Goal: Task Accomplishment & Management: Manage account settings

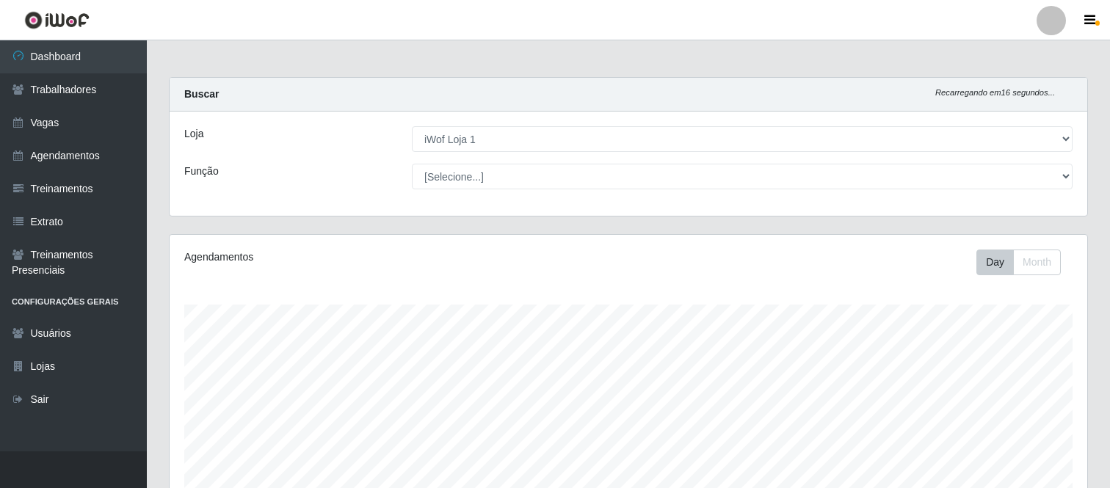
select select "114"
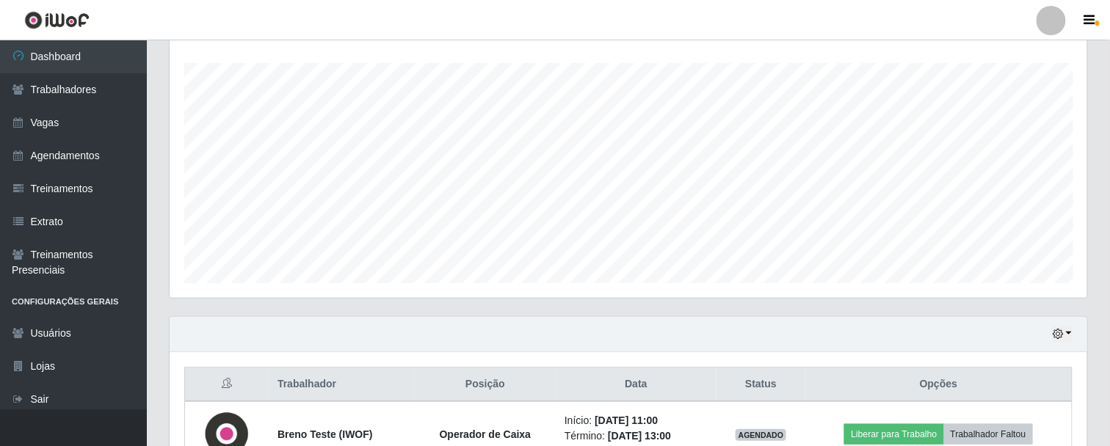
scroll to position [172, 0]
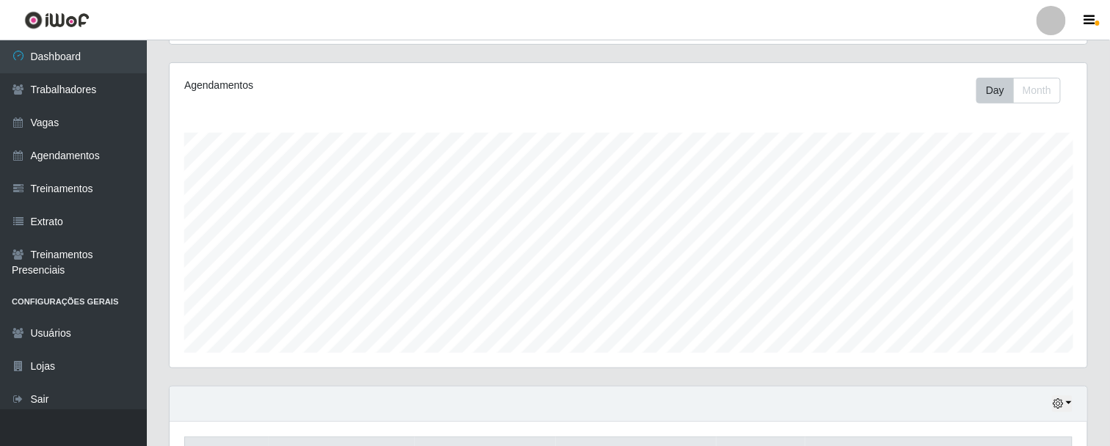
click at [1057, 18] on div at bounding box center [1051, 20] width 29 height 29
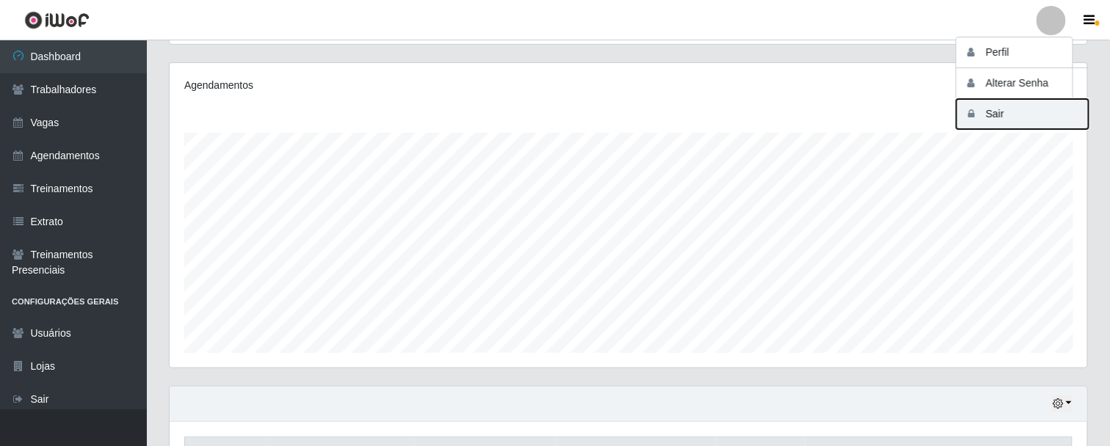
click at [996, 110] on button "Sair" at bounding box center [1023, 114] width 132 height 30
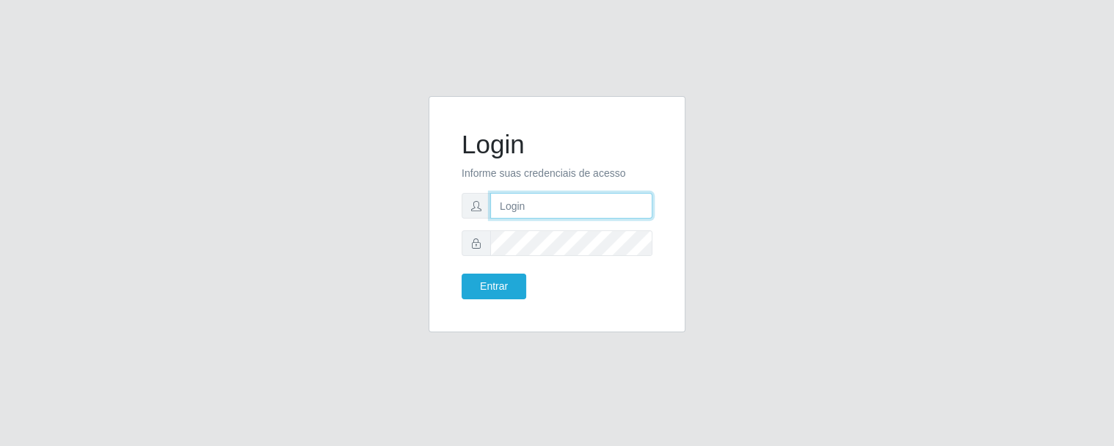
type input "paulo@bemais4"
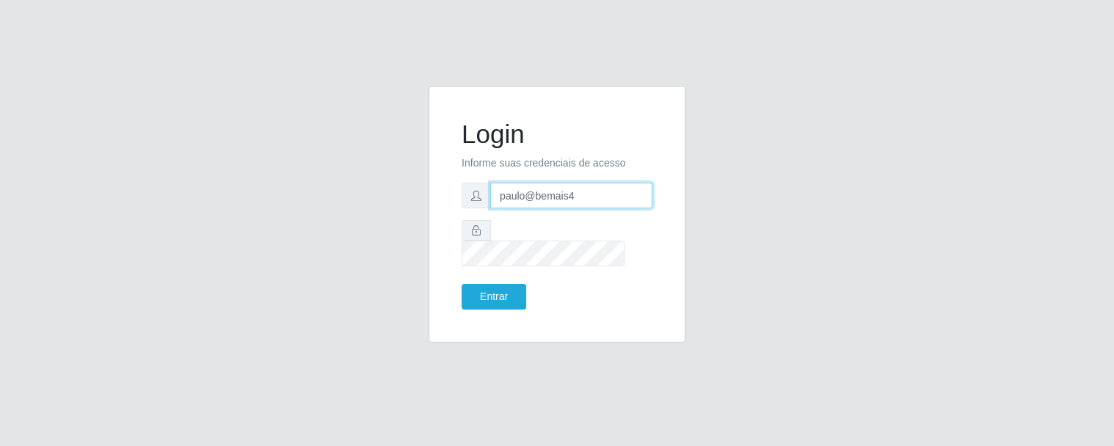
drag, startPoint x: 644, startPoint y: 200, endPoint x: 222, endPoint y: 209, distance: 421.5
click at [222, 209] on div "Login Informe suas credenciais de acesso paulo@bemais4 Entrar" at bounding box center [557, 223] width 837 height 275
click at [462, 284] on button "Entrar" at bounding box center [494, 297] width 65 height 26
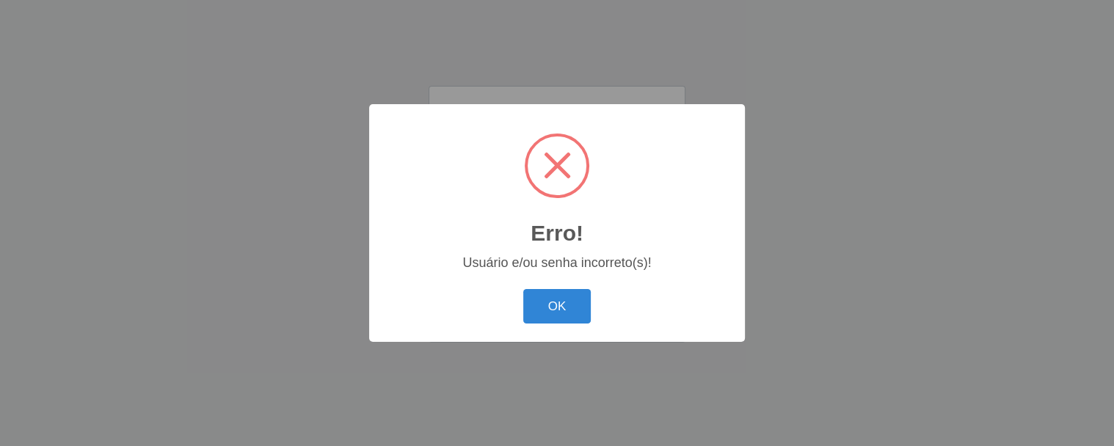
click at [593, 312] on div "OK Cancel" at bounding box center [557, 307] width 347 height 42
click at [585, 313] on button "OK" at bounding box center [557, 306] width 68 height 35
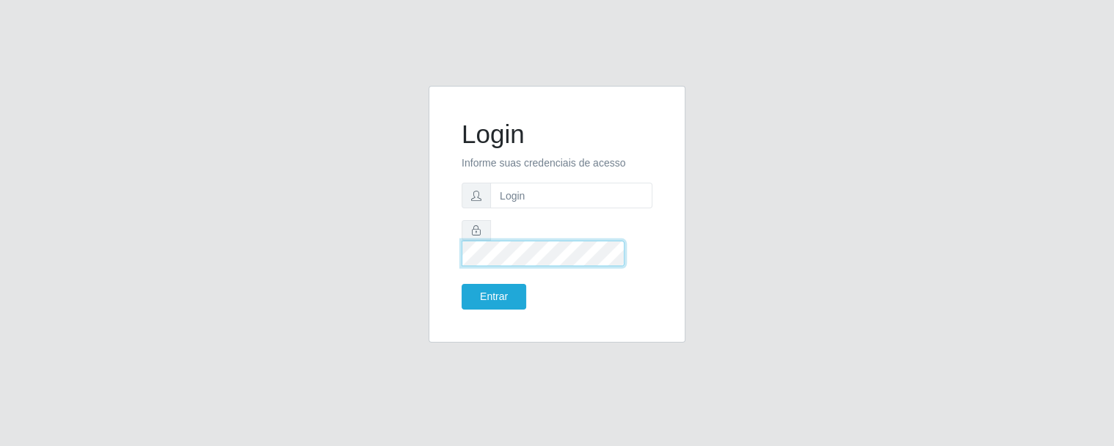
click at [473, 233] on div at bounding box center [557, 243] width 191 height 46
click at [391, 219] on div "Login Informe suas credenciais de acesso Entrar" at bounding box center [557, 223] width 837 height 275
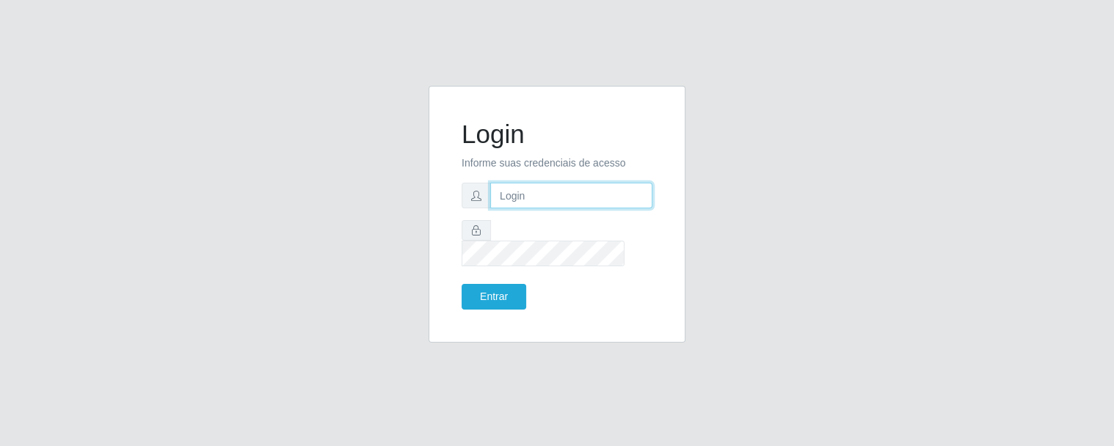
click at [529, 209] on input "text" at bounding box center [571, 196] width 162 height 26
drag, startPoint x: 599, startPoint y: 214, endPoint x: 607, endPoint y: 207, distance: 10.4
click at [599, 209] on input "juliomarques@empre" at bounding box center [571, 196] width 162 height 26
type input "juliomarques@empresateste"
click at [462, 284] on button "Entrar" at bounding box center [494, 297] width 65 height 26
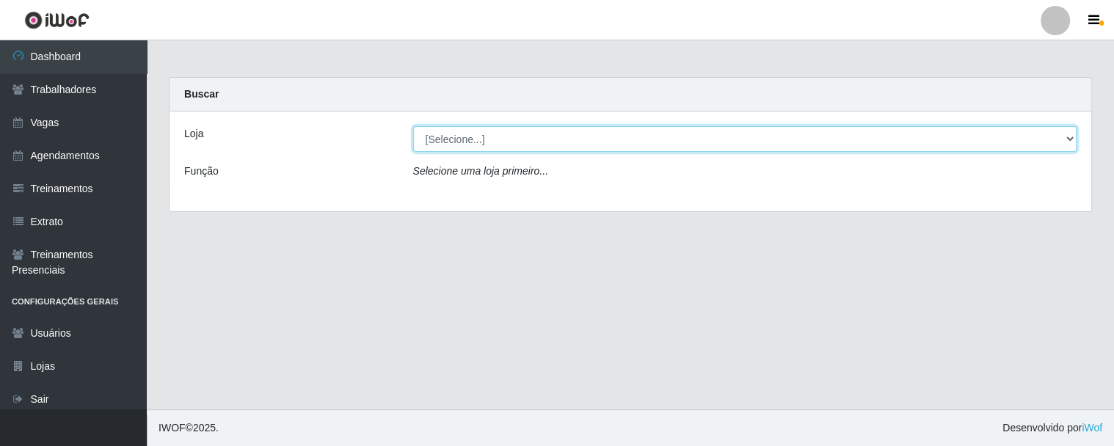
click at [482, 142] on select "[Selecione...] iWof Loja 1 iWof Loja 2 iWof Loja 3" at bounding box center [745, 139] width 664 height 26
select select "114"
click at [413, 126] on select "[Selecione...] iWof Loja 1 iWof Loja 2 iWof Loja 3" at bounding box center [745, 139] width 664 height 26
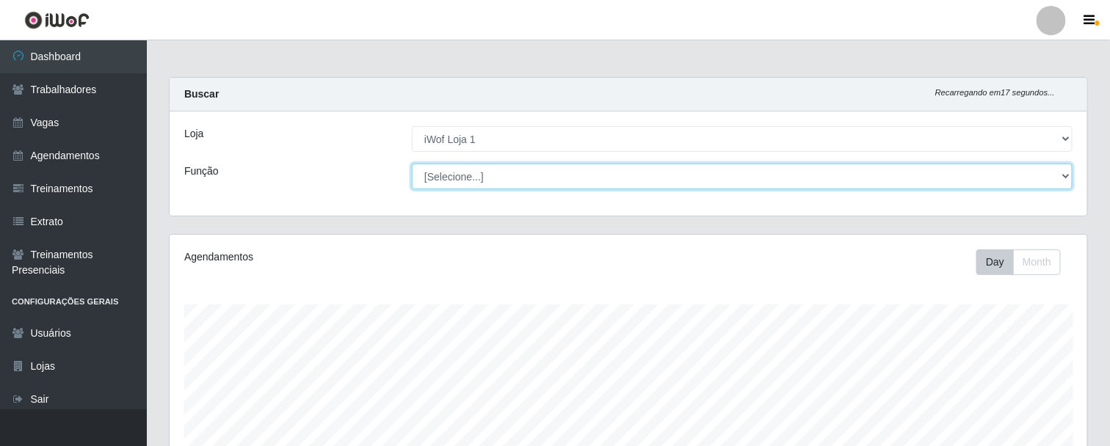
click at [510, 184] on select "[Selecione...] Auxiliar de entrega Auxiliar de entrega + Operador de Caixa Test…" at bounding box center [742, 177] width 661 height 26
click at [496, 181] on select "[Selecione...] Auxiliar de entrega Auxiliar de entrega + Operador de Caixa Test…" at bounding box center [742, 177] width 661 height 26
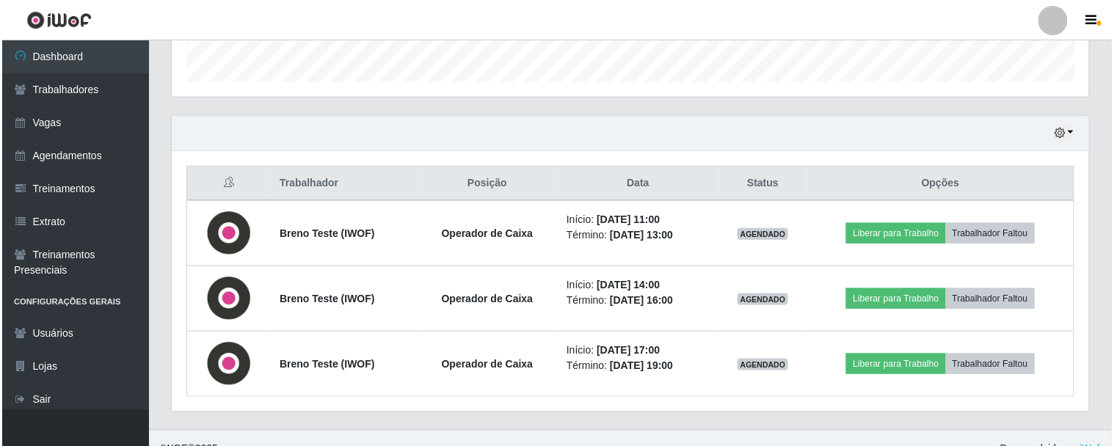
scroll to position [459, 0]
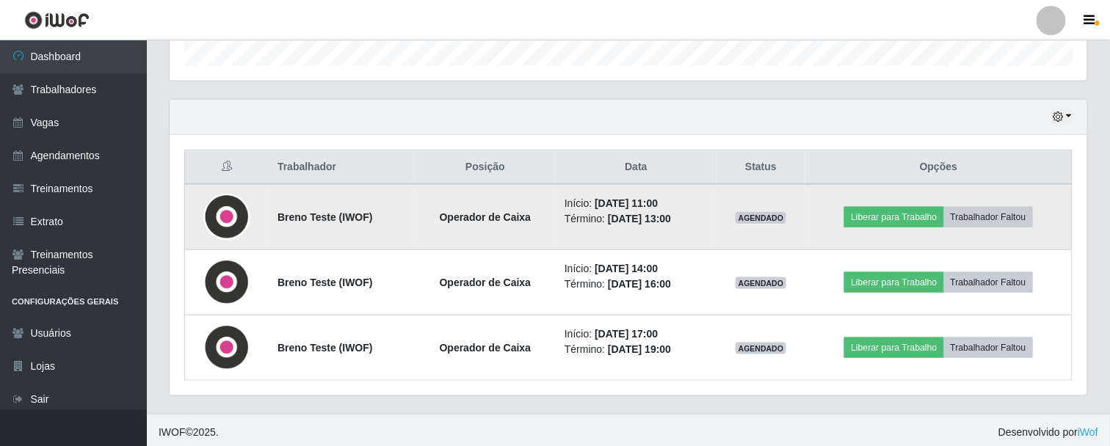
drag, startPoint x: 554, startPoint y: 198, endPoint x: 685, endPoint y: 217, distance: 132.7
click at [685, 217] on ul "Início: 11/09/2025, 11:00 Término: 11/09/2025, 13:00" at bounding box center [636, 211] width 143 height 31
click at [772, 218] on span "AGENDADO" at bounding box center [761, 218] width 51 height 12
click at [280, 213] on strong "Breno Teste (IWOF)" at bounding box center [325, 217] width 95 height 12
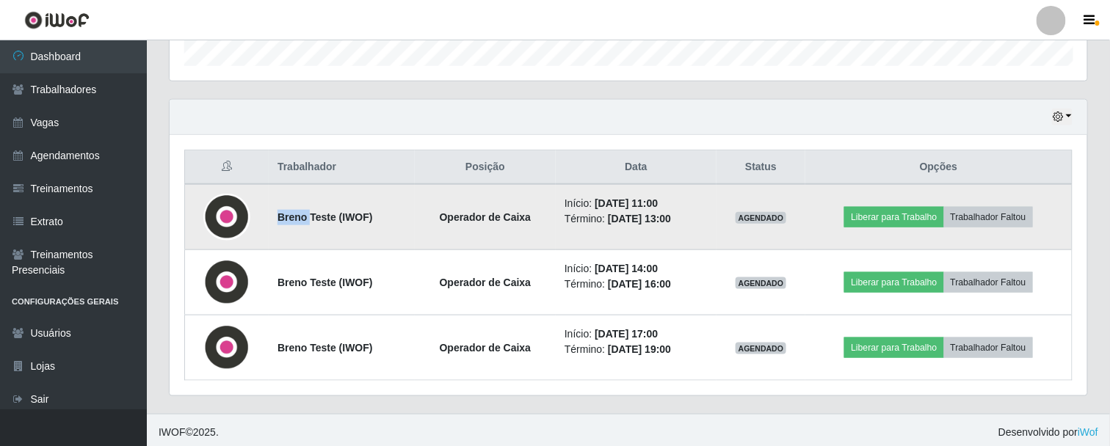
drag, startPoint x: 642, startPoint y: 202, endPoint x: 610, endPoint y: 206, distance: 31.9
click at [673, 199] on li "Início: 11/09/2025, 11:00" at bounding box center [636, 203] width 143 height 15
drag, startPoint x: 584, startPoint y: 200, endPoint x: 637, endPoint y: 196, distance: 53.0
click at [637, 197] on time "[DATE] 11:00" at bounding box center [626, 203] width 63 height 12
click at [647, 213] on time "[DATE] 13:00" at bounding box center [639, 219] width 63 height 12
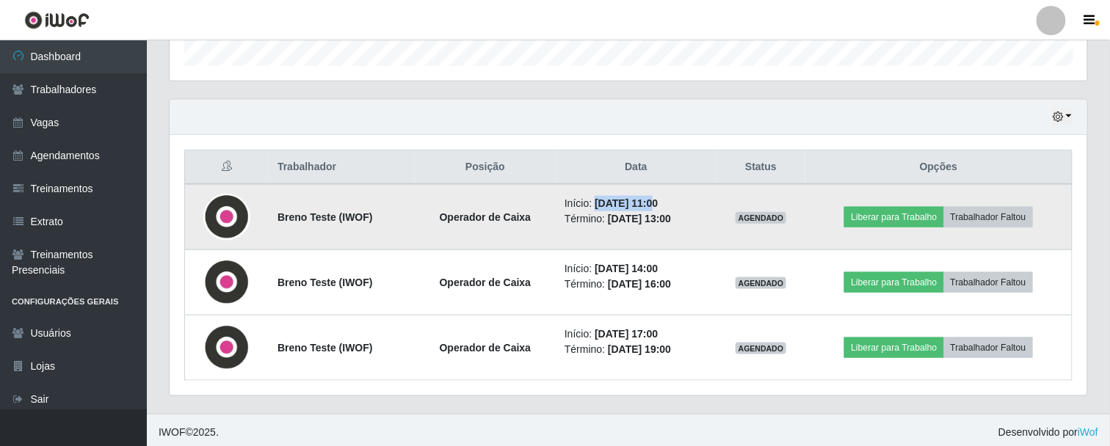
drag, startPoint x: 581, startPoint y: 199, endPoint x: 642, endPoint y: 197, distance: 60.2
click at [642, 197] on li "Início: 11/09/2025, 11:00" at bounding box center [636, 203] width 143 height 15
click at [658, 203] on time "[DATE] 11:00" at bounding box center [626, 203] width 63 height 12
drag, startPoint x: 645, startPoint y: 200, endPoint x: 671, endPoint y: 199, distance: 26.5
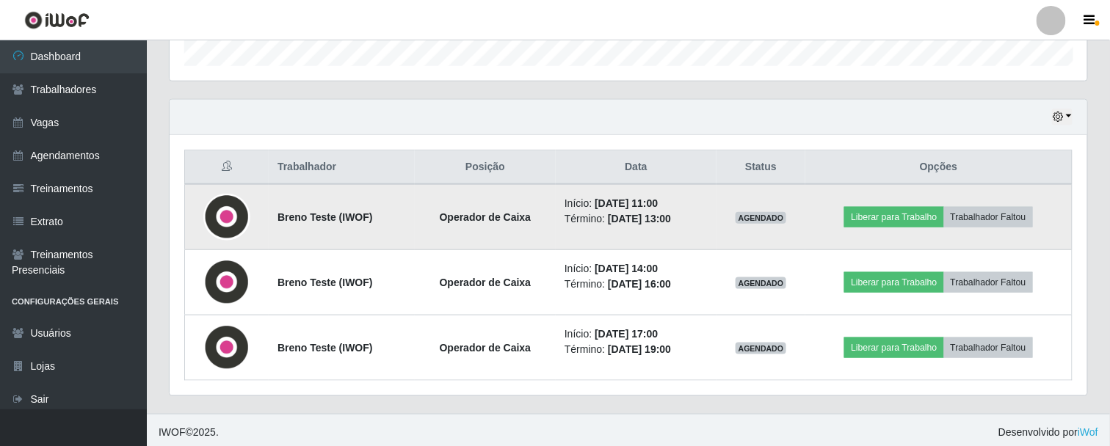
click at [671, 199] on li "Início: 11/09/2025, 11:00" at bounding box center [636, 203] width 143 height 15
click at [658, 203] on time "[DATE] 11:00" at bounding box center [626, 203] width 63 height 12
click at [907, 216] on button "Liberar para Trabalho" at bounding box center [893, 217] width 99 height 21
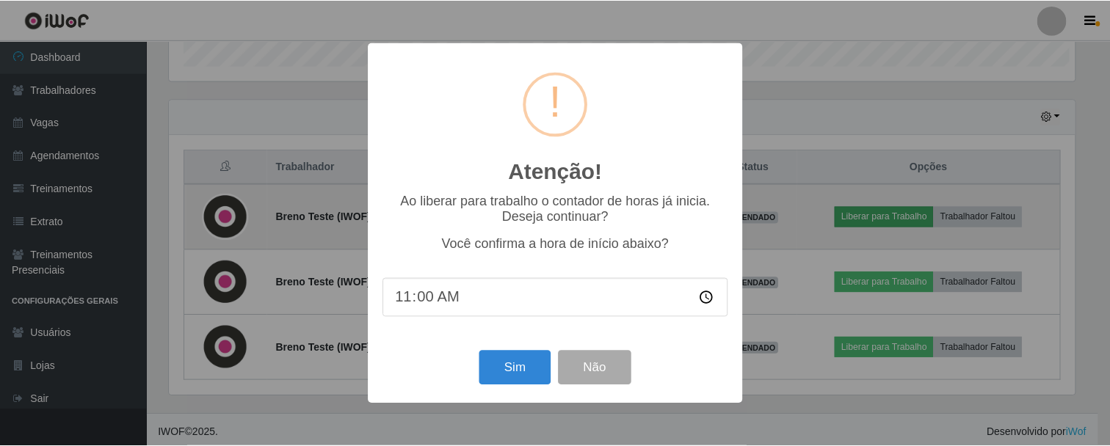
scroll to position [304, 910]
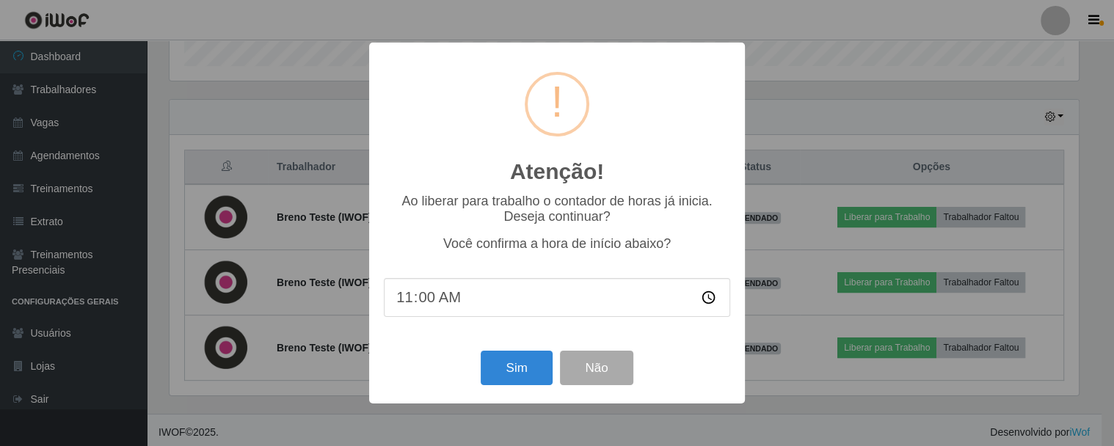
click at [424, 295] on input "11:00" at bounding box center [557, 297] width 347 height 39
click at [507, 369] on button "Sim" at bounding box center [516, 368] width 71 height 35
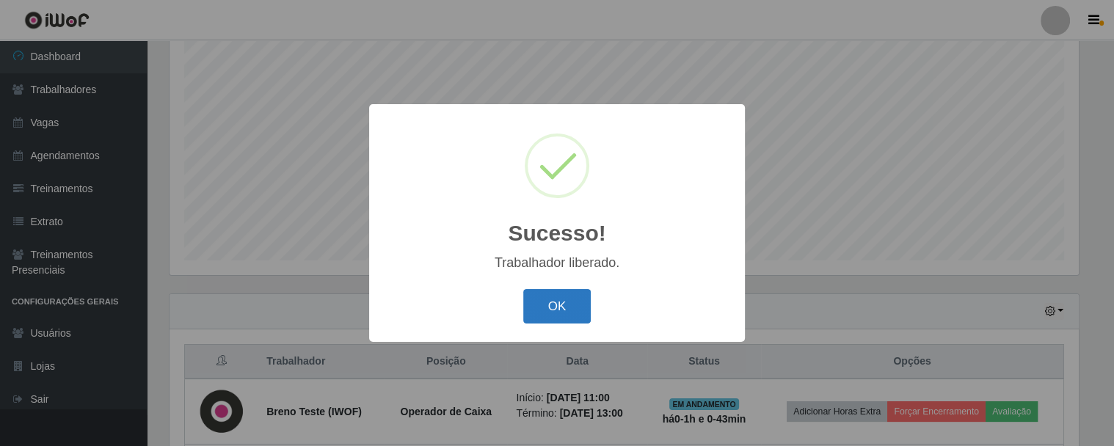
click at [559, 311] on button "OK" at bounding box center [557, 306] width 68 height 35
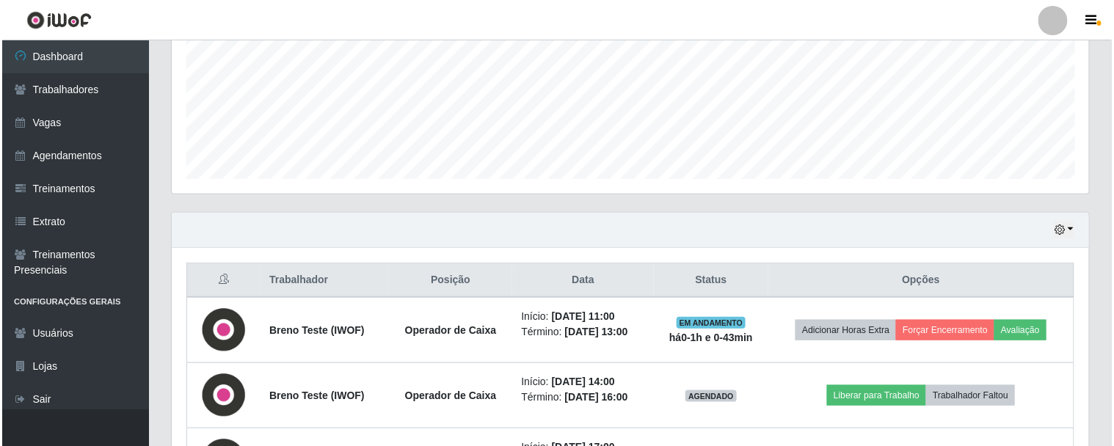
scroll to position [427, 0]
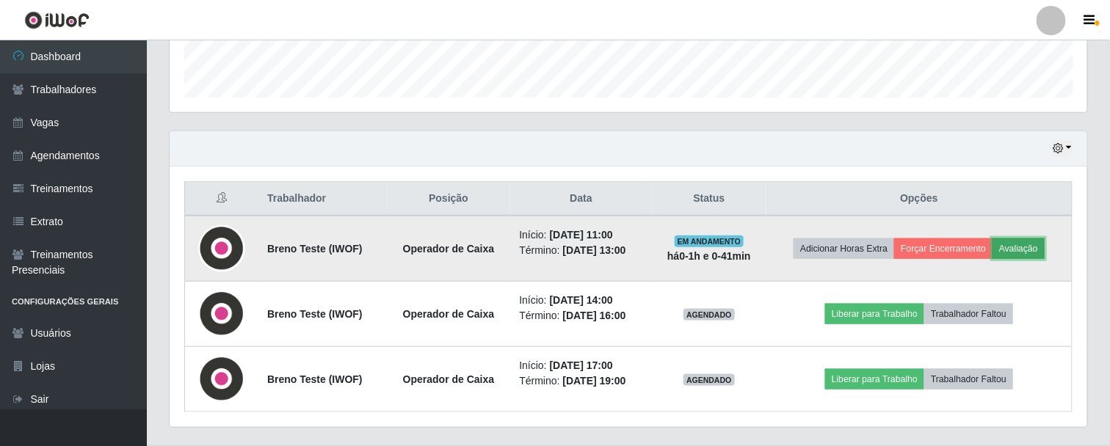
click at [1032, 244] on button "Avaliação" at bounding box center [1019, 249] width 52 height 21
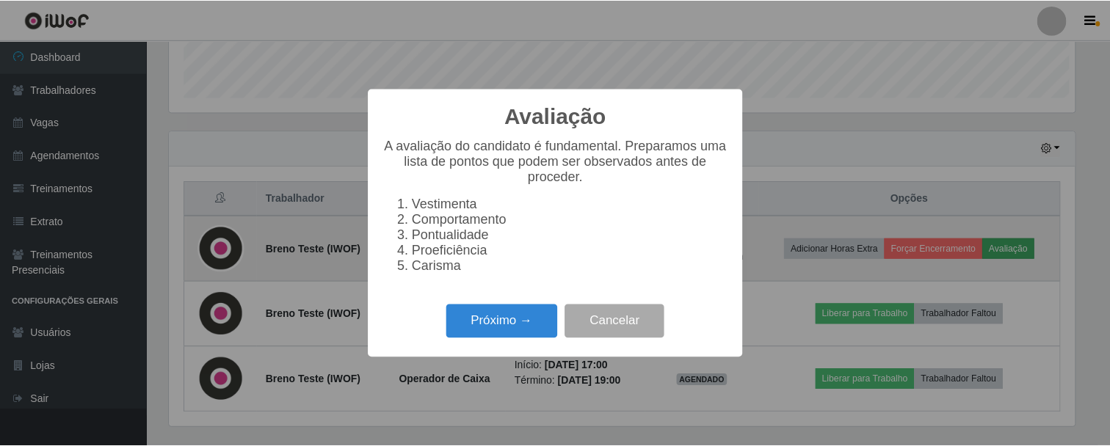
scroll to position [304, 910]
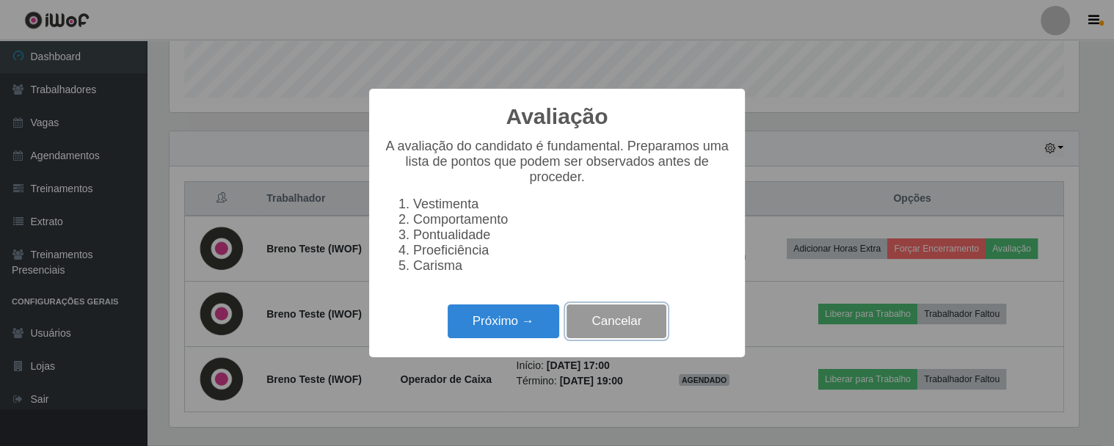
click at [625, 329] on button "Cancelar" at bounding box center [617, 322] width 100 height 35
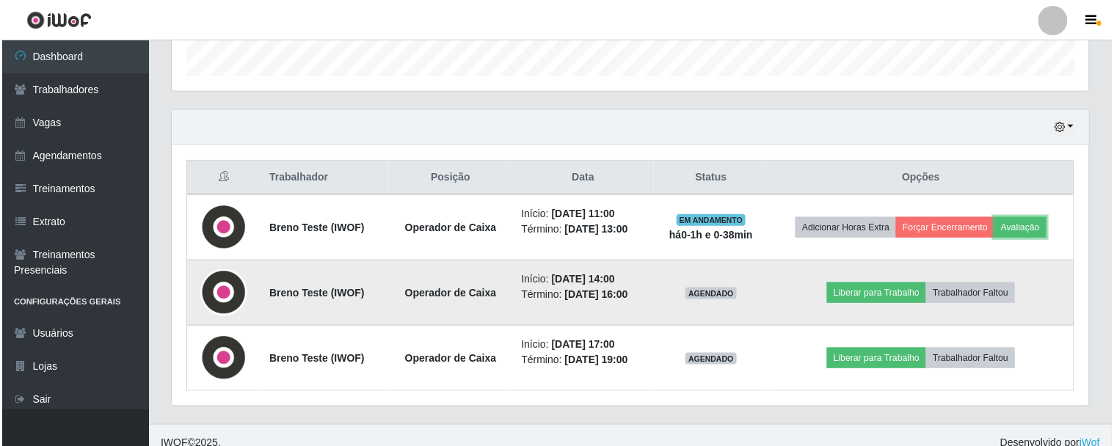
scroll to position [459, 0]
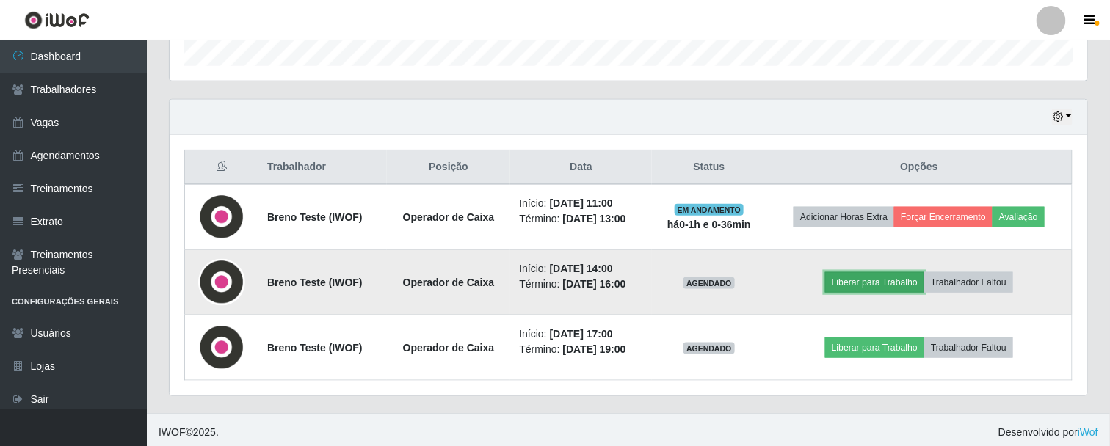
click at [891, 280] on button "Liberar para Trabalho" at bounding box center [874, 282] width 99 height 21
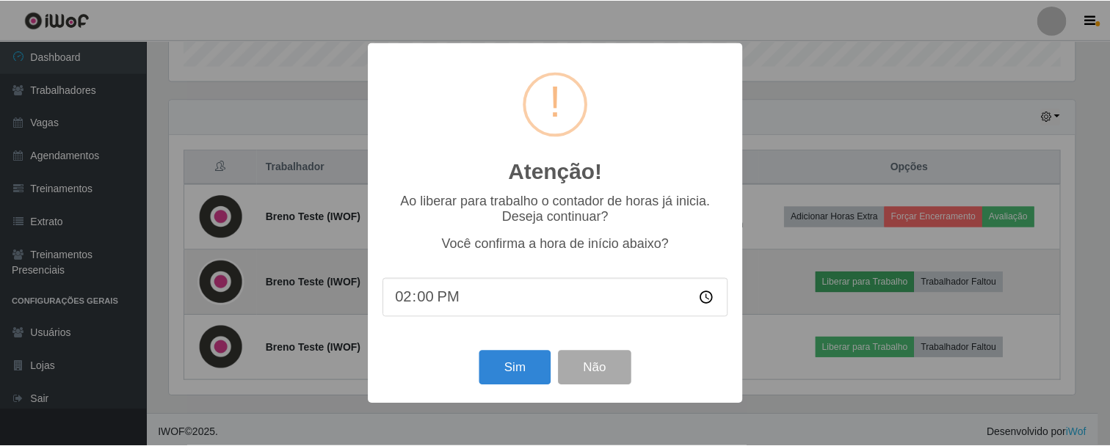
scroll to position [304, 910]
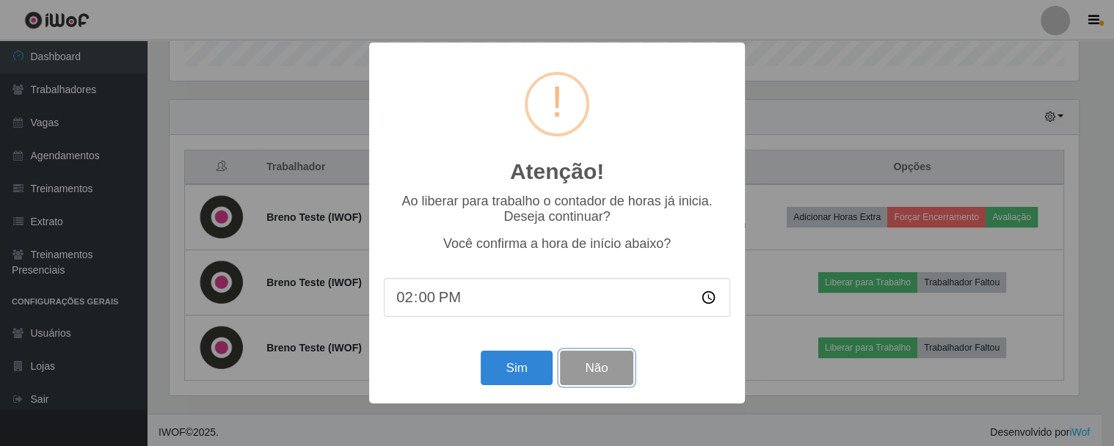
click at [587, 356] on button "Não" at bounding box center [596, 368] width 73 height 35
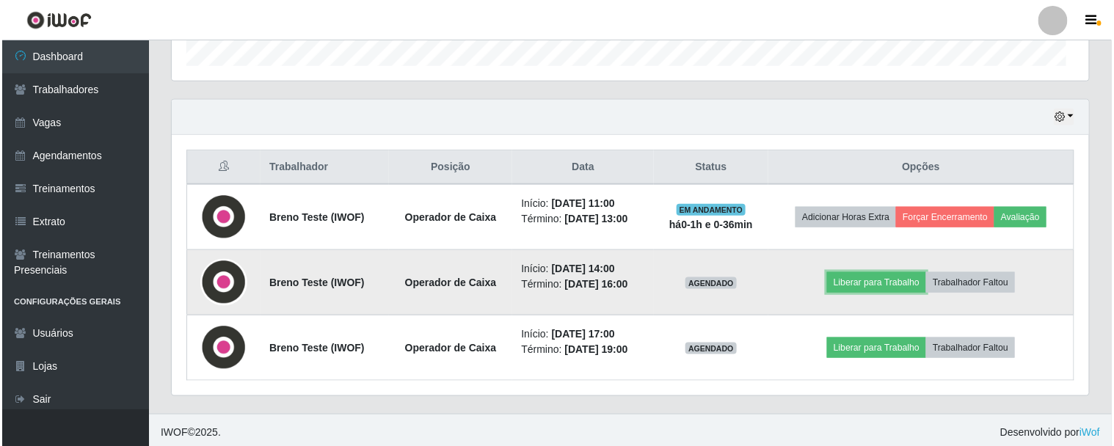
scroll to position [304, 918]
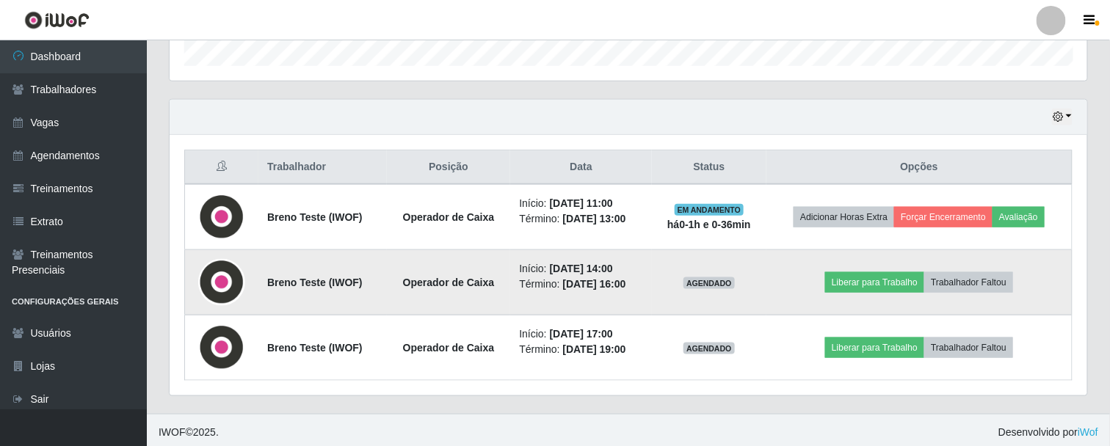
drag, startPoint x: 507, startPoint y: 265, endPoint x: 642, endPoint y: 281, distance: 136.8
click at [642, 281] on td "Início: [DATE] 14:00 Término: [DATE] 16:00" at bounding box center [580, 282] width 141 height 65
click at [554, 267] on time "[DATE] 14:00" at bounding box center [581, 269] width 63 height 12
drag, startPoint x: 507, startPoint y: 264, endPoint x: 649, endPoint y: 282, distance: 143.5
click at [644, 287] on td "Início: [DATE] 14:00 Término: [DATE] 16:00" at bounding box center [580, 282] width 141 height 65
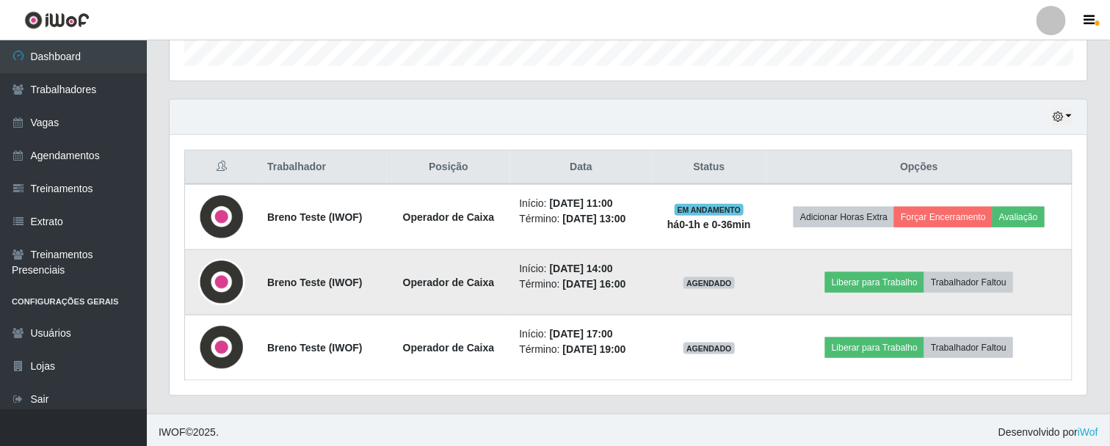
click at [642, 265] on li "Início: [DATE] 14:00" at bounding box center [580, 268] width 123 height 15
click at [862, 280] on button "Liberar para Trabalho" at bounding box center [874, 282] width 99 height 21
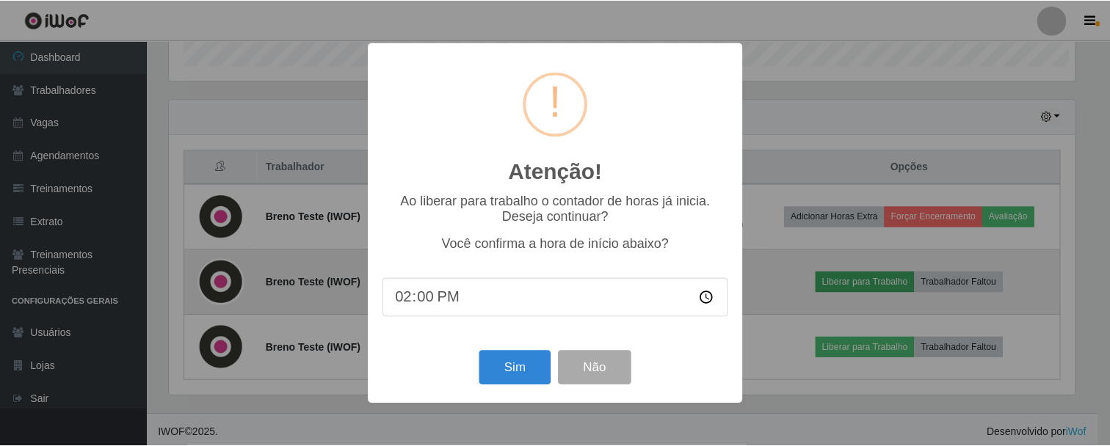
scroll to position [304, 910]
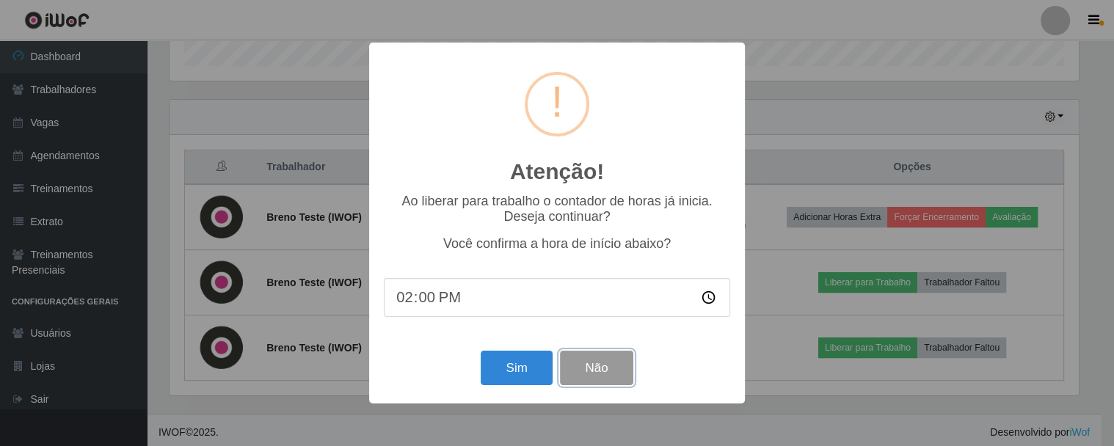
click at [612, 369] on button "Não" at bounding box center [596, 368] width 73 height 35
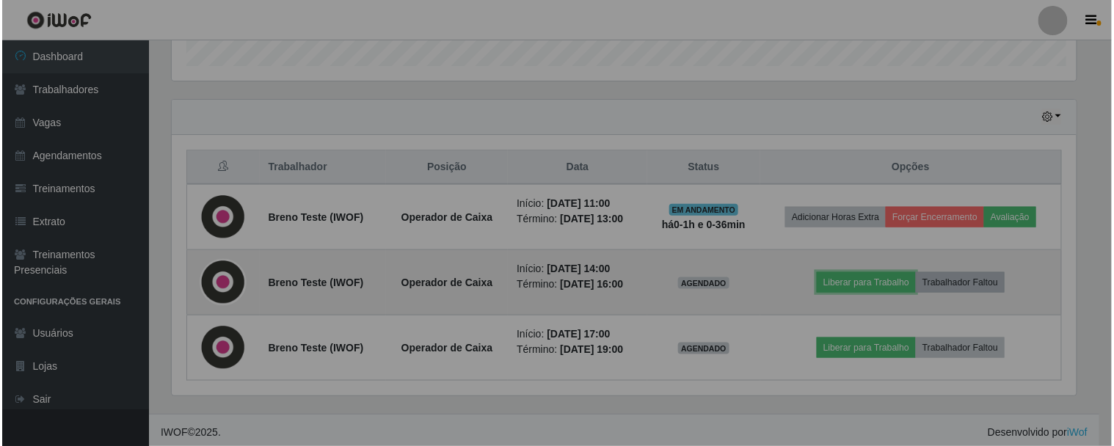
scroll to position [304, 918]
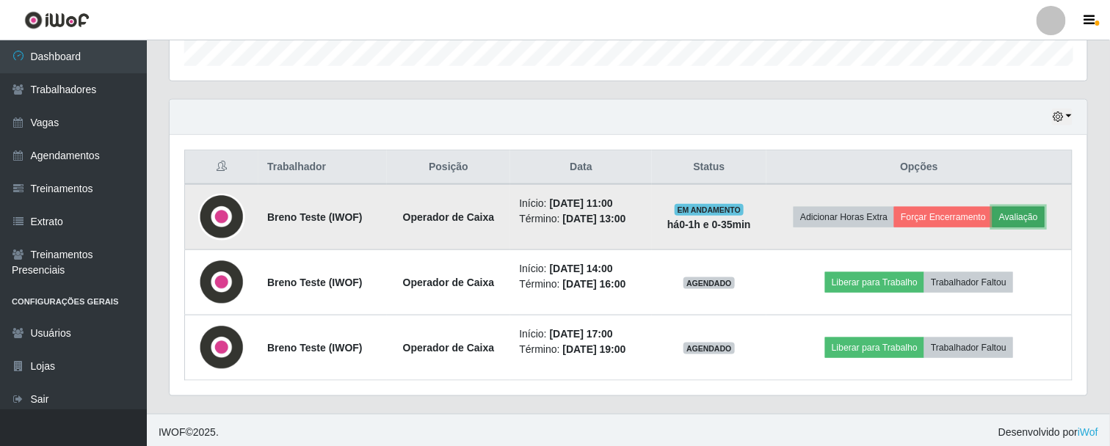
click at [1031, 214] on button "Avaliação" at bounding box center [1019, 217] width 52 height 21
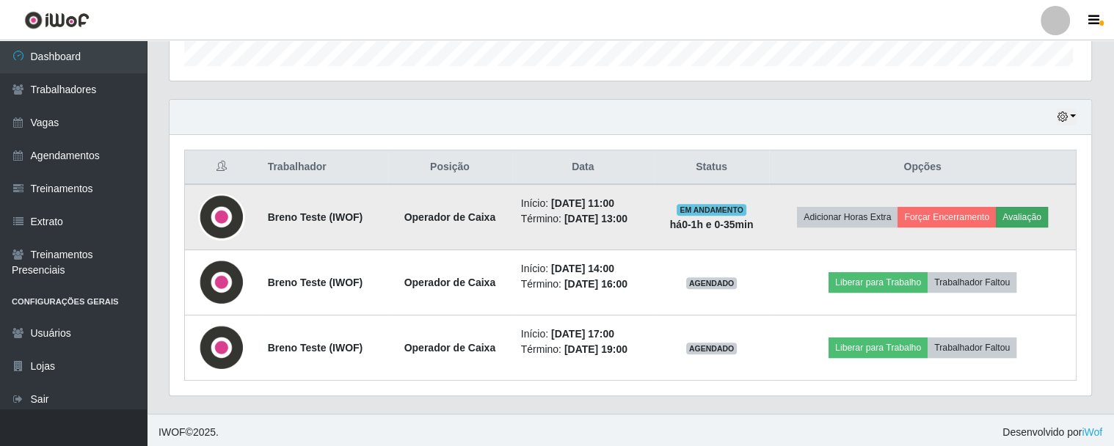
scroll to position [304, 910]
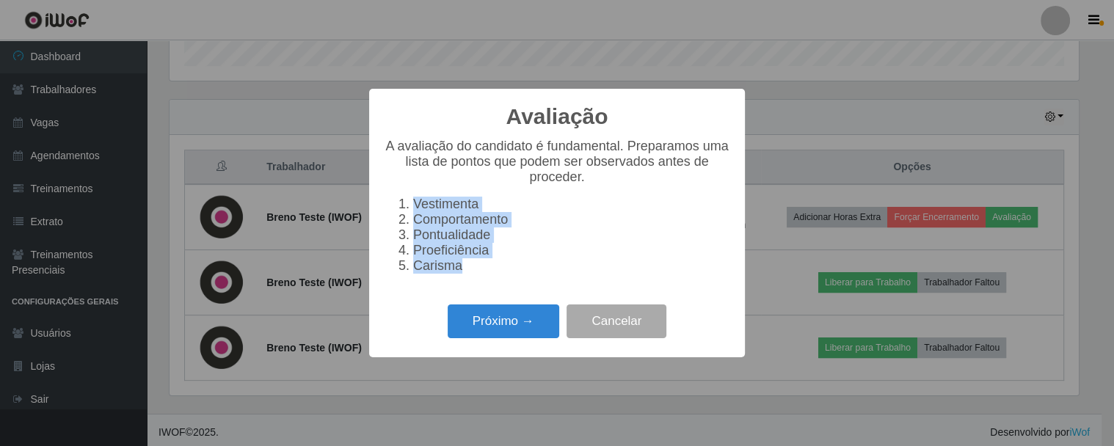
drag, startPoint x: 413, startPoint y: 206, endPoint x: 477, endPoint y: 274, distance: 93.5
click at [477, 274] on ol "Vestimenta Comportamento Pontualidade Proeficiência Carisma" at bounding box center [557, 235] width 347 height 77
click at [420, 206] on li "Vestimenta" at bounding box center [571, 204] width 317 height 15
drag, startPoint x: 413, startPoint y: 202, endPoint x: 479, endPoint y: 203, distance: 66.1
click at [479, 203] on li "Vestimenta" at bounding box center [571, 204] width 317 height 15
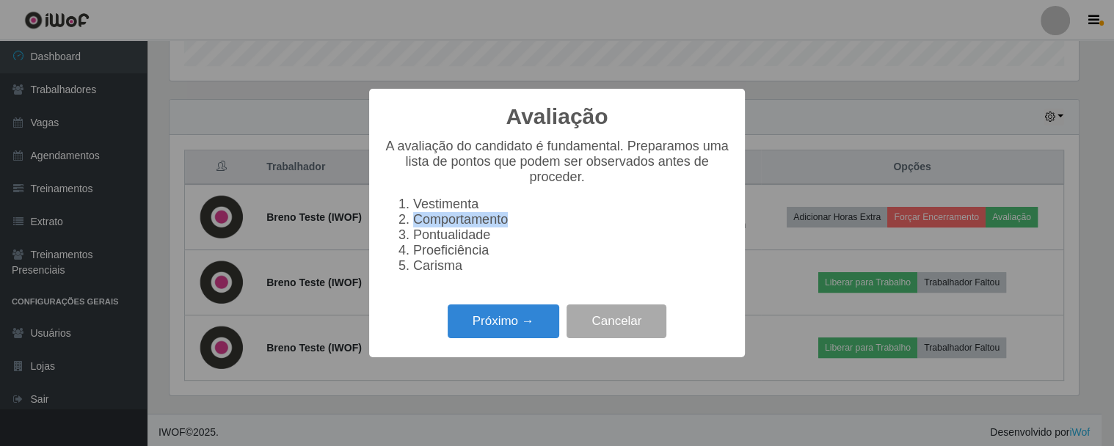
drag, startPoint x: 515, startPoint y: 223, endPoint x: 394, endPoint y: 223, distance: 121.1
click at [394, 223] on ol "Vestimenta Comportamento Pontualidade Proeficiência Carisma" at bounding box center [557, 235] width 347 height 77
drag, startPoint x: 493, startPoint y: 239, endPoint x: 410, endPoint y: 244, distance: 83.1
click at [413, 243] on li "Pontualidade" at bounding box center [571, 235] width 317 height 15
drag, startPoint x: 415, startPoint y: 210, endPoint x: 463, endPoint y: 280, distance: 84.5
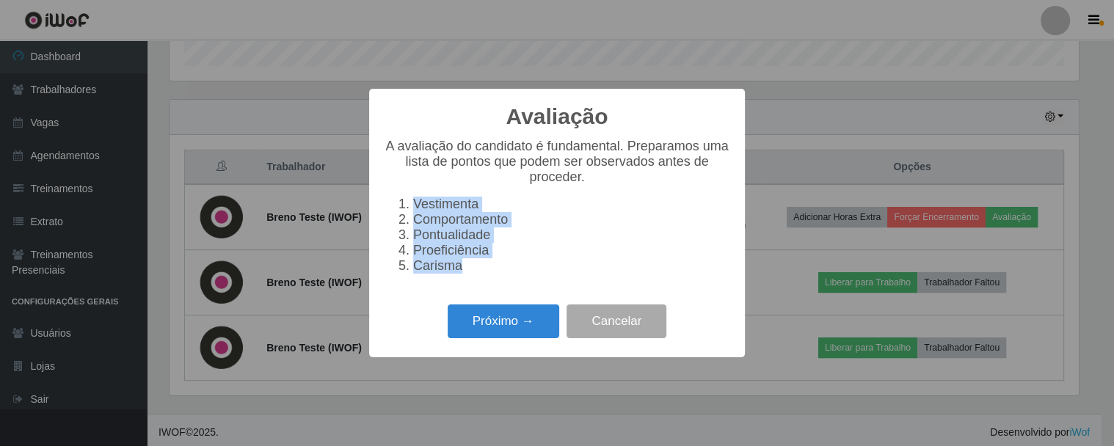
click at [463, 274] on ol "Vestimenta Comportamento Pontualidade Proeficiência Carisma" at bounding box center [557, 235] width 347 height 77
click at [520, 336] on button "Próximo →" at bounding box center [504, 322] width 112 height 35
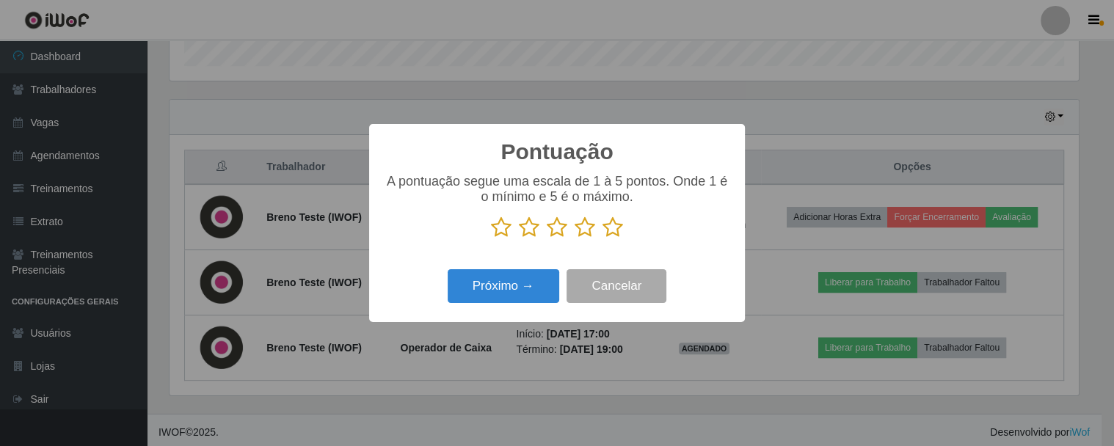
click at [529, 228] on icon at bounding box center [529, 228] width 21 height 22
click at [519, 239] on input "radio" at bounding box center [519, 239] width 0 height 0
click at [523, 285] on button "Próximo →" at bounding box center [504, 286] width 112 height 35
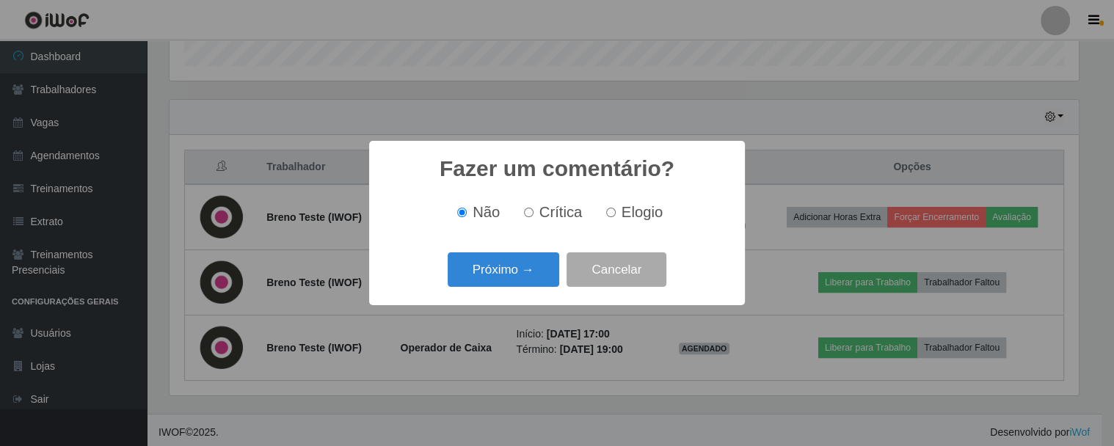
click at [531, 216] on input "Crítica" at bounding box center [529, 213] width 10 height 10
radio input "true"
click at [510, 267] on button "Próximo →" at bounding box center [504, 270] width 112 height 35
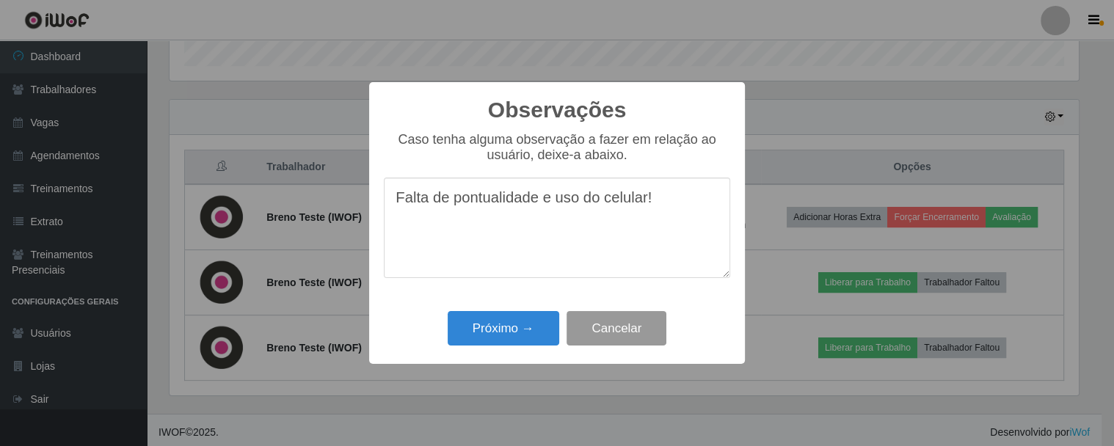
type textarea "Falta de pontualidade e uso do celular!"
click at [633, 320] on button "Cancelar" at bounding box center [617, 328] width 100 height 35
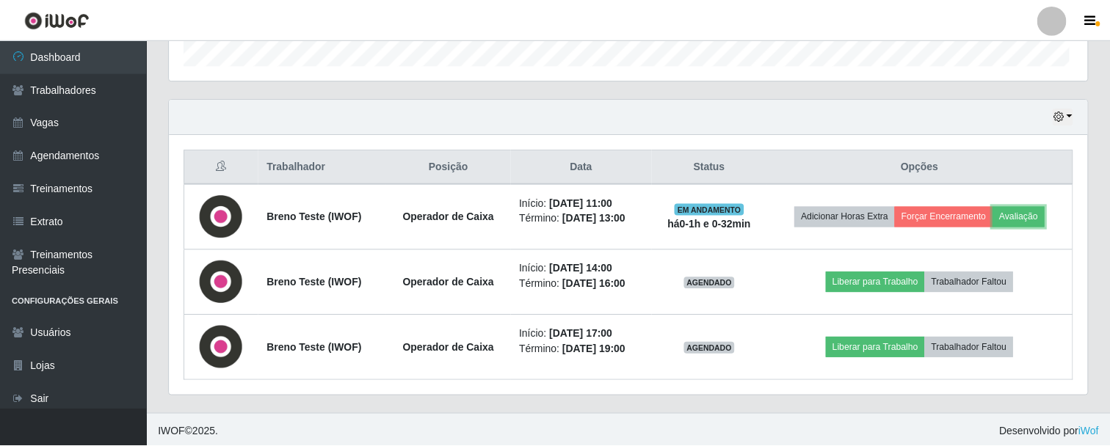
scroll to position [304, 918]
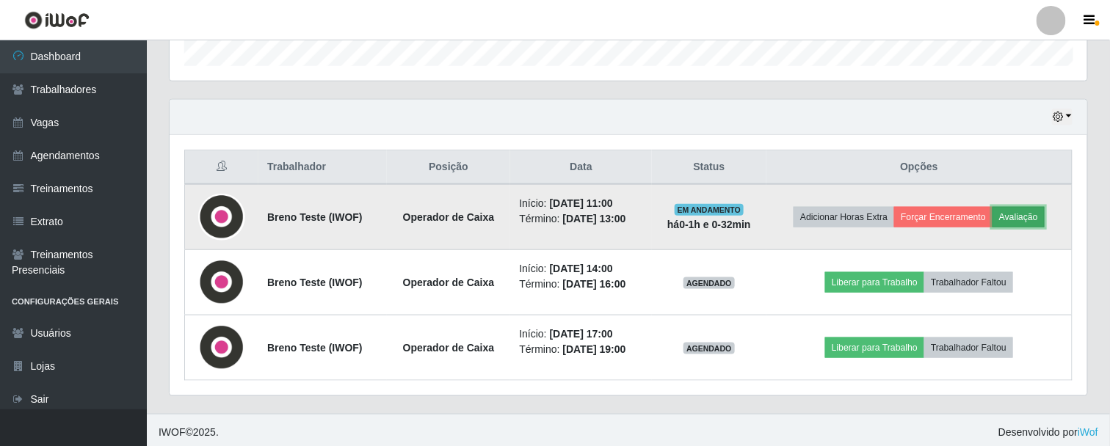
click at [1018, 219] on button "Avaliação" at bounding box center [1019, 217] width 52 height 21
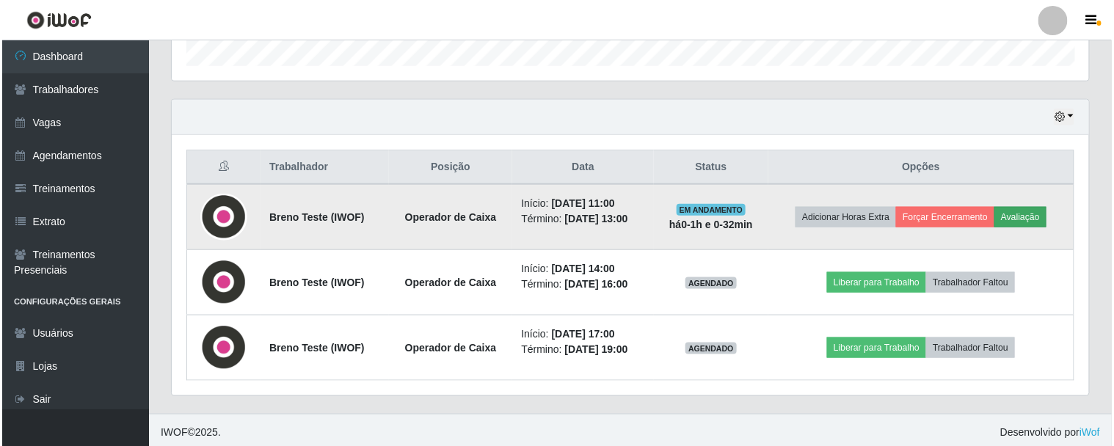
scroll to position [304, 910]
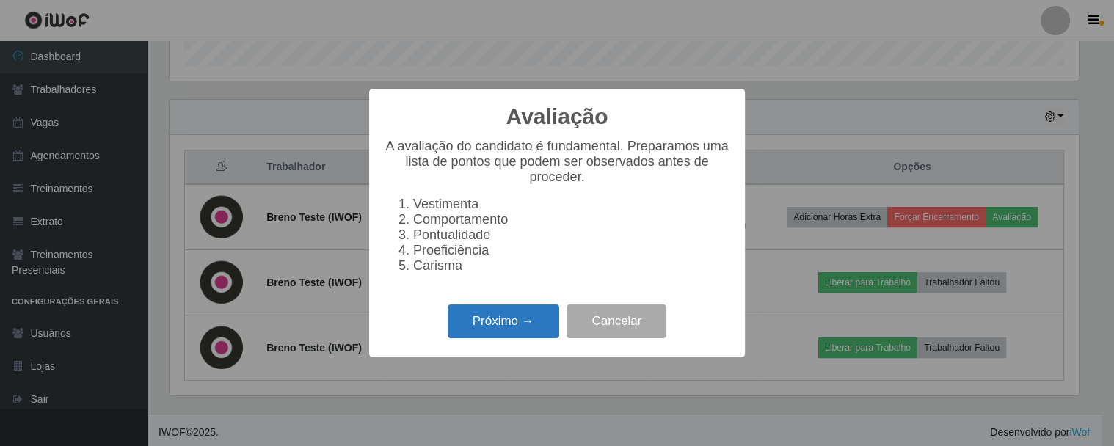
click at [507, 333] on button "Próximo →" at bounding box center [504, 322] width 112 height 35
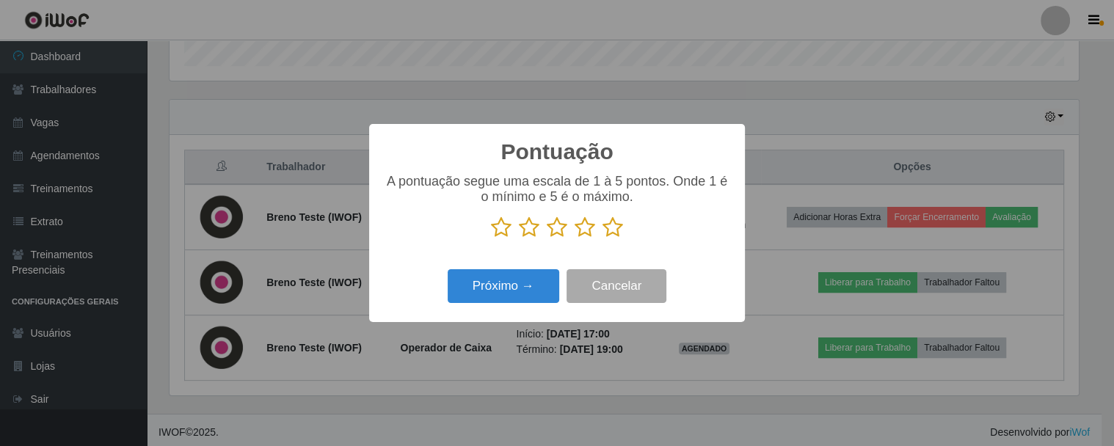
click at [532, 233] on icon at bounding box center [529, 228] width 21 height 22
click at [519, 239] on input "radio" at bounding box center [519, 239] width 0 height 0
click at [529, 281] on button "Próximo →" at bounding box center [504, 286] width 112 height 35
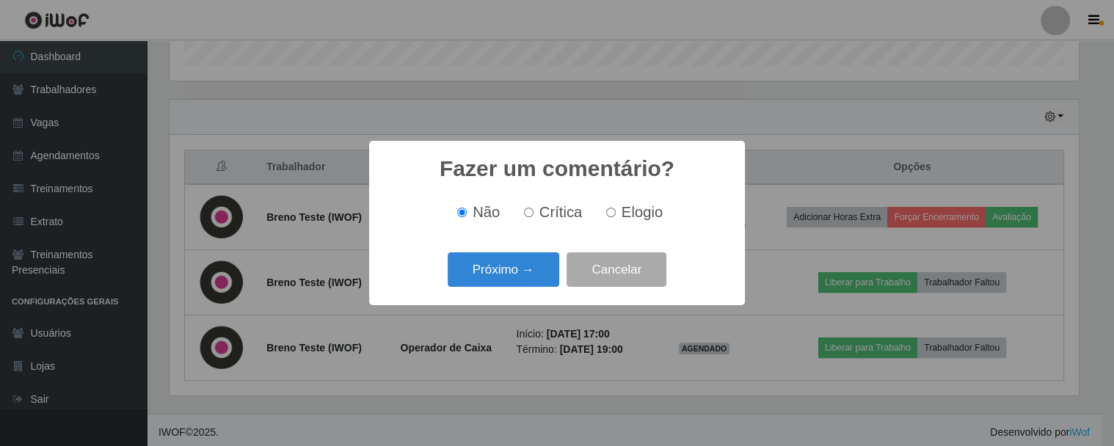
click at [540, 218] on label "Crítica" at bounding box center [550, 212] width 65 height 17
click at [534, 217] on input "Crítica" at bounding box center [529, 213] width 10 height 10
radio input "true"
click at [520, 265] on button "Próximo →" at bounding box center [504, 270] width 112 height 35
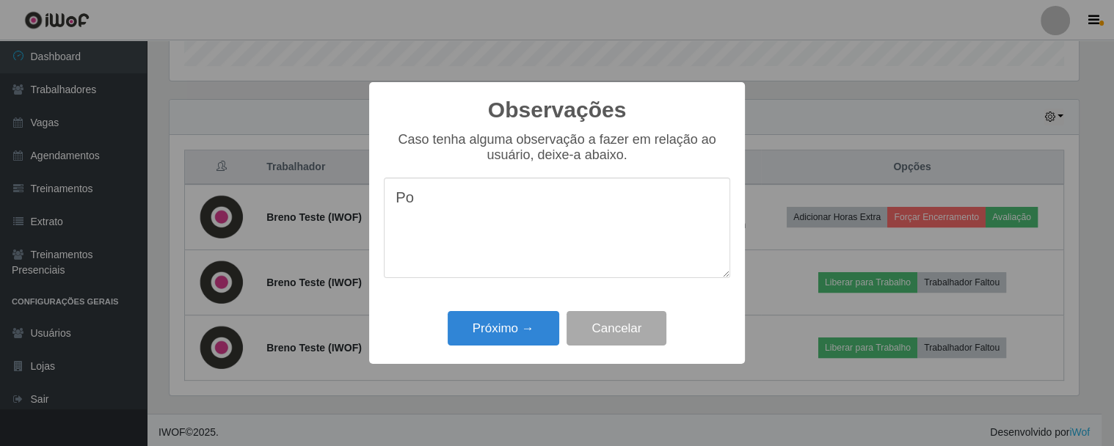
type textarea "P"
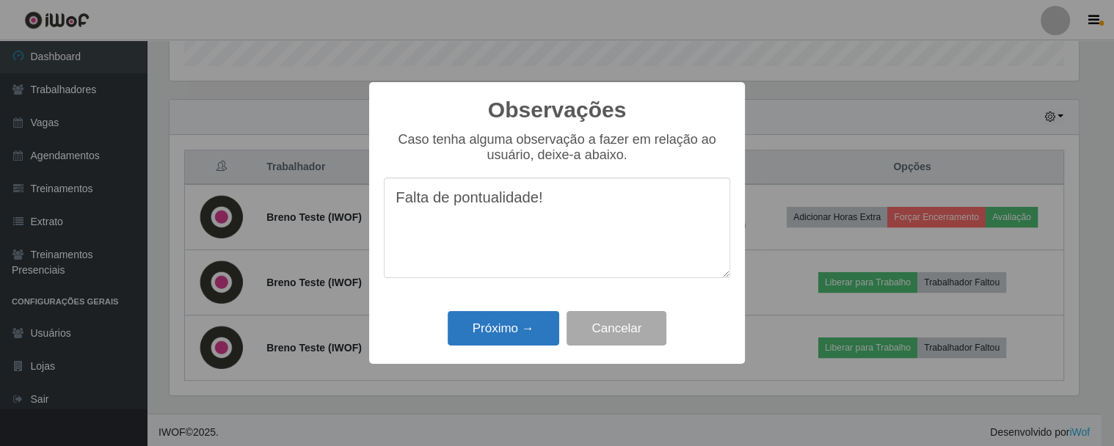
type textarea "Falta de pontualidade!"
click at [503, 336] on button "Próximo →" at bounding box center [504, 328] width 112 height 35
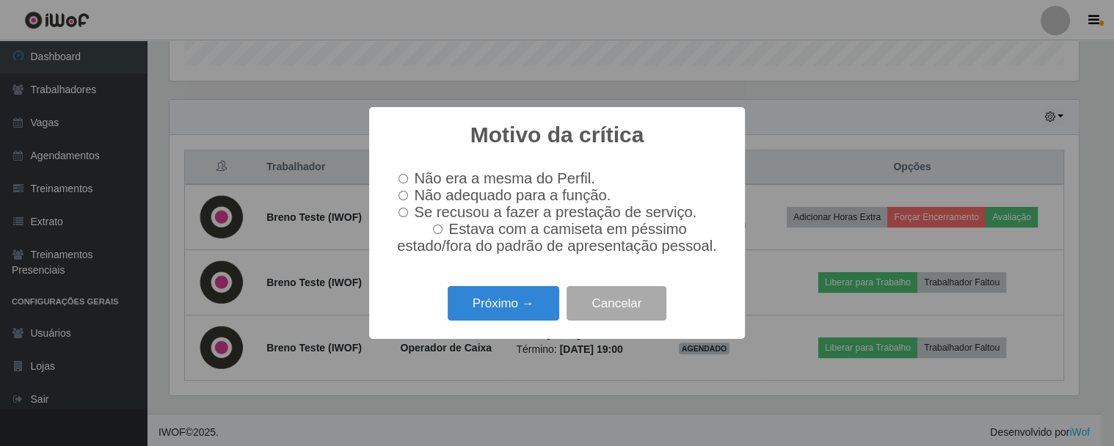
click at [410, 174] on label "Não era a mesma do Perfil." at bounding box center [494, 178] width 203 height 17
click at [408, 174] on input "Não era a mesma do Perfil." at bounding box center [404, 179] width 10 height 10
radio input "true"
click at [454, 204] on span "Se recusou a fazer a prestação de serviço." at bounding box center [555, 212] width 283 height 16
click at [408, 208] on input "Se recusou a fazer a prestação de serviço." at bounding box center [404, 213] width 10 height 10
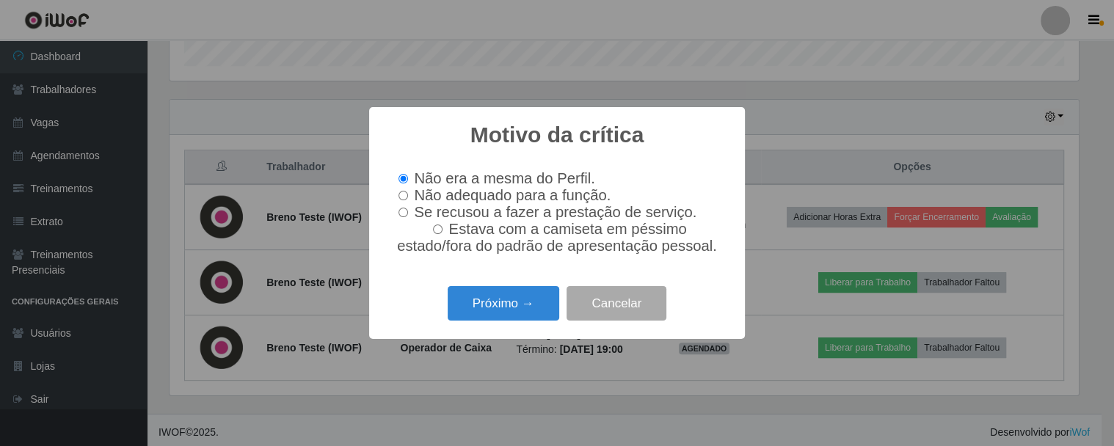
radio input "true"
click at [431, 200] on span "Não adequado para a função." at bounding box center [512, 195] width 197 height 16
click at [408, 200] on input "Não adequado para a função." at bounding box center [404, 196] width 10 height 10
radio input "true"
click at [515, 301] on button "Próximo →" at bounding box center [504, 303] width 112 height 35
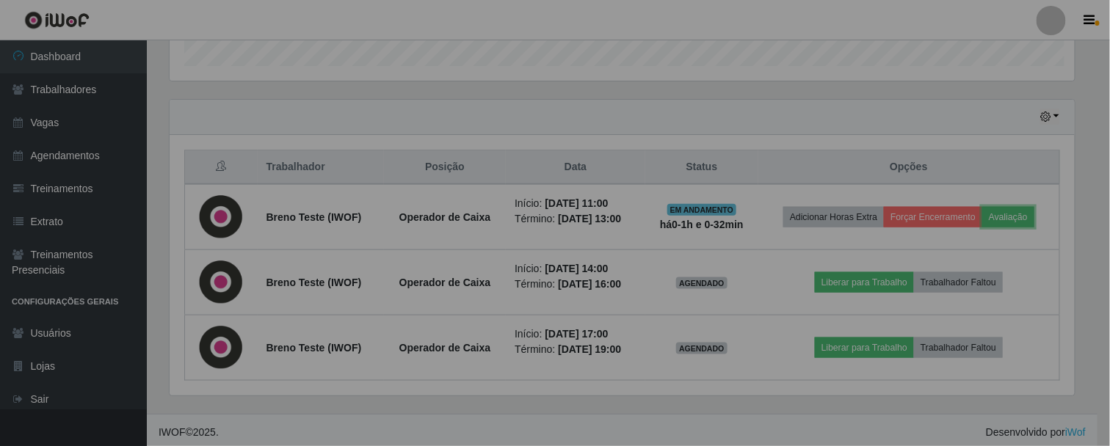
scroll to position [304, 918]
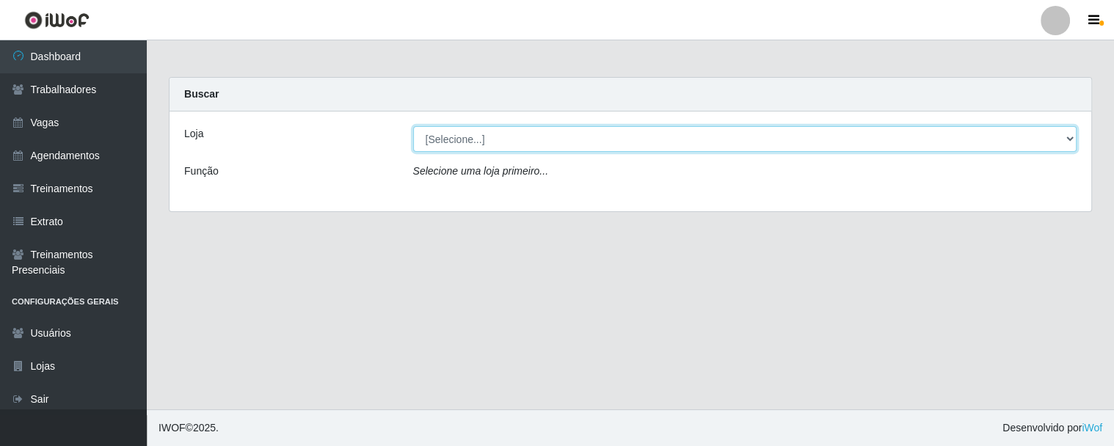
click at [812, 128] on select "[Selecione...] iWof Loja 1 iWof Loja 2 iWof Loja 3" at bounding box center [745, 139] width 664 height 26
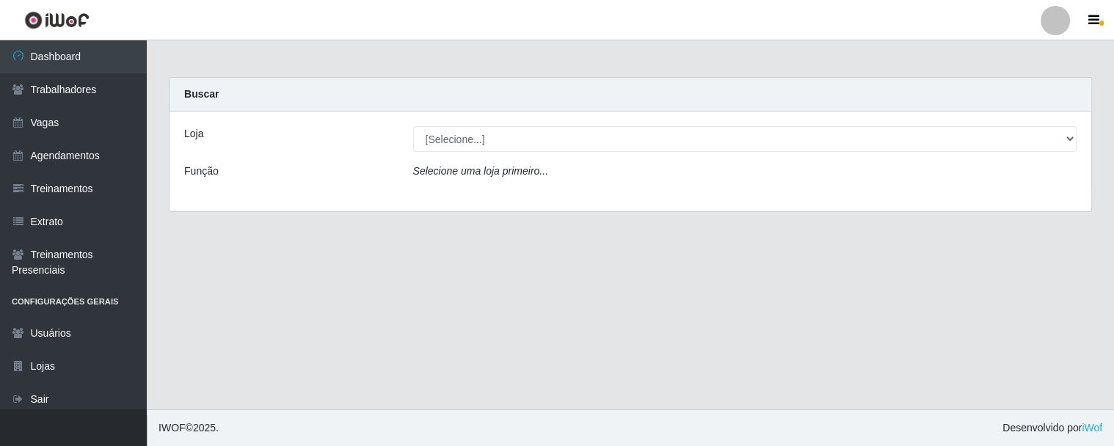
click at [493, 153] on div "Loja [Selecione...] iWof Loja 1 iWof Loja 2 iWof Loja 3 Função Selecione uma lo…" at bounding box center [631, 162] width 922 height 100
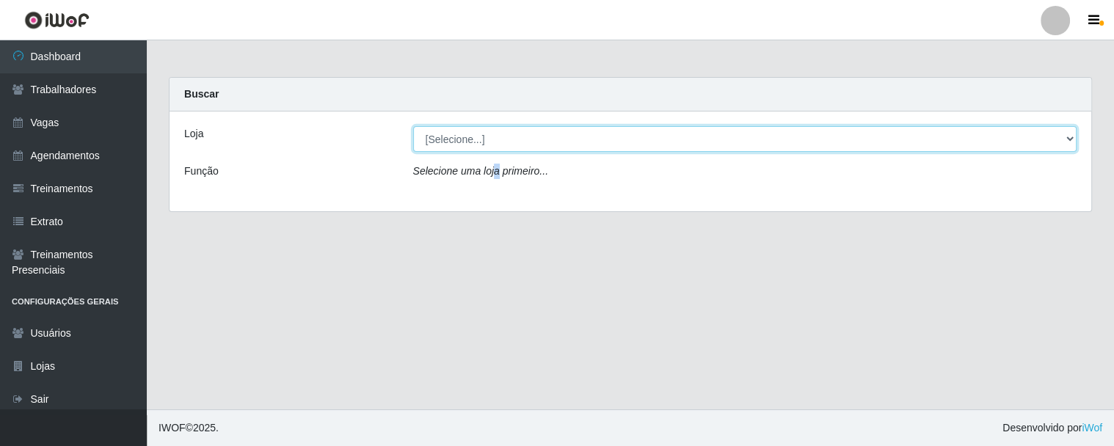
click at [481, 144] on select "[Selecione...] iWof Loja 1 iWof Loja 2 iWof Loja 3" at bounding box center [745, 139] width 664 height 26
select select "114"
click at [413, 126] on select "[Selecione...] iWof Loja 1 iWof Loja 2 iWof Loja 3" at bounding box center [745, 139] width 664 height 26
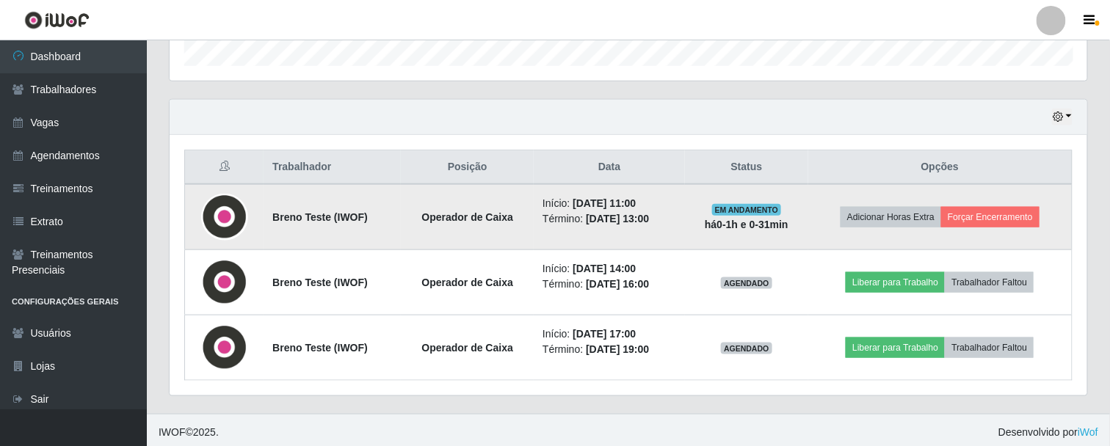
scroll to position [459, 0]
click at [981, 217] on button "Forçar Encerramento" at bounding box center [990, 217] width 98 height 21
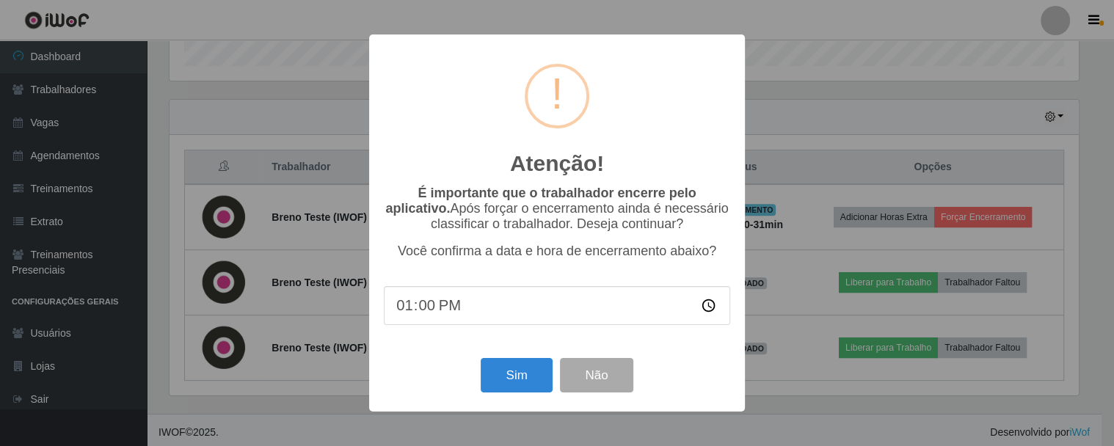
click at [426, 313] on input "13:00" at bounding box center [557, 305] width 347 height 39
type input "13:15"
click at [529, 377] on button "Sim" at bounding box center [516, 375] width 71 height 35
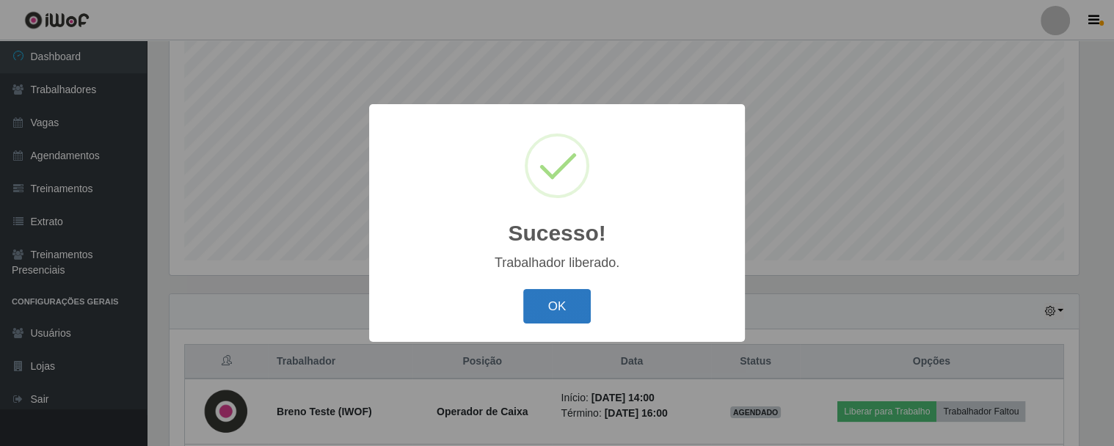
click at [545, 312] on button "OK" at bounding box center [557, 306] width 68 height 35
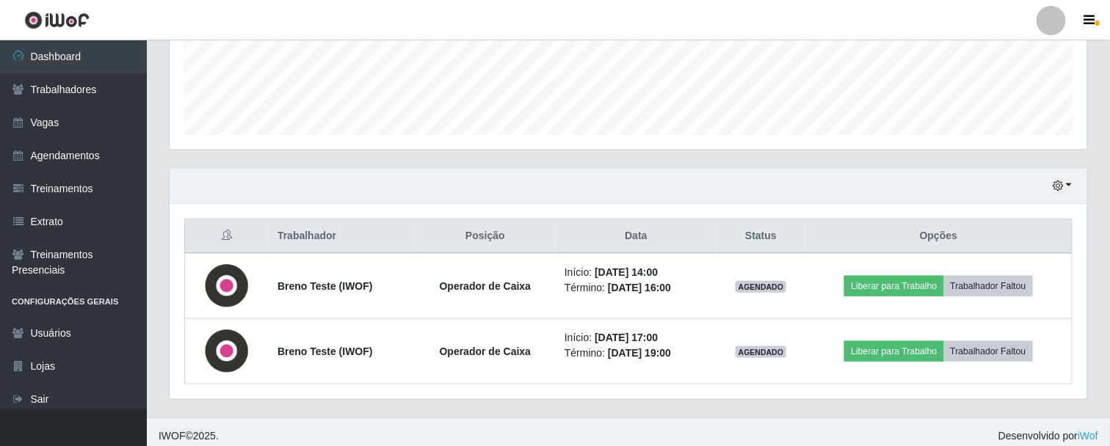
scroll to position [394, 0]
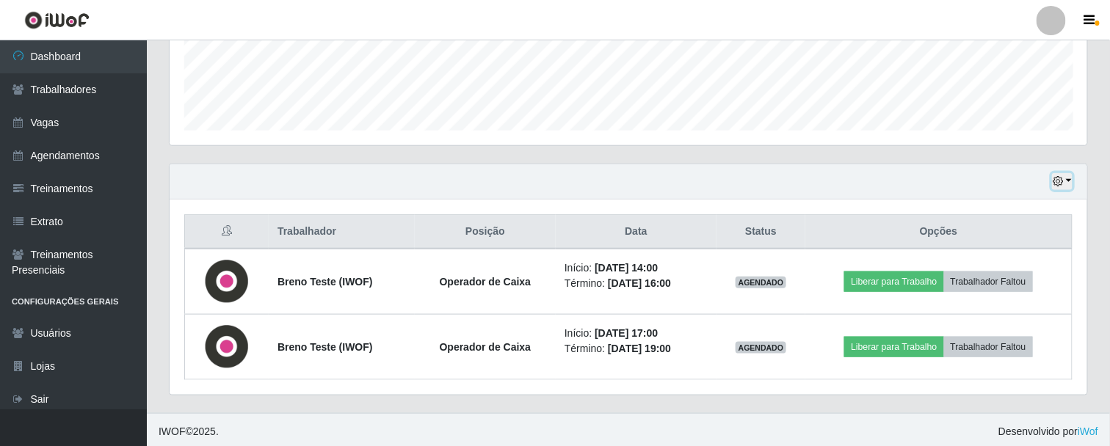
click at [1067, 178] on button "button" at bounding box center [1062, 181] width 21 height 17
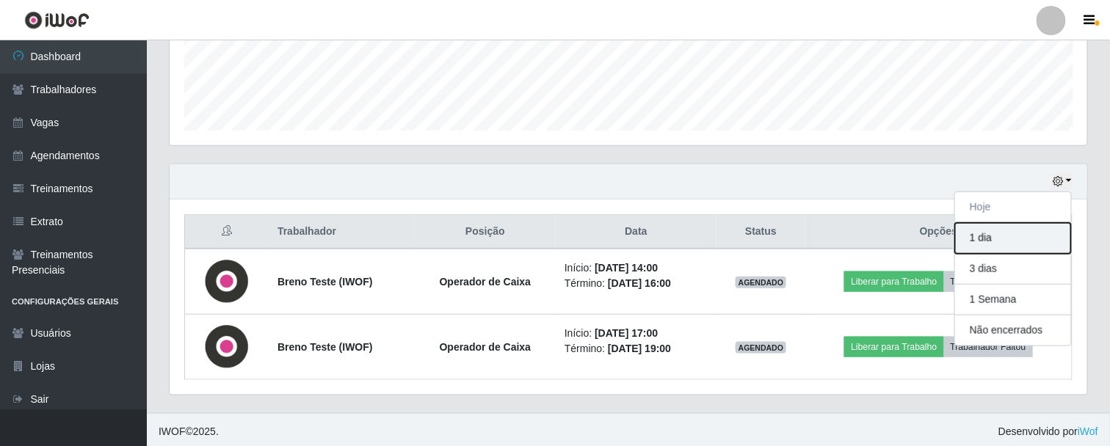
click at [982, 244] on button "1 dia" at bounding box center [1013, 238] width 116 height 31
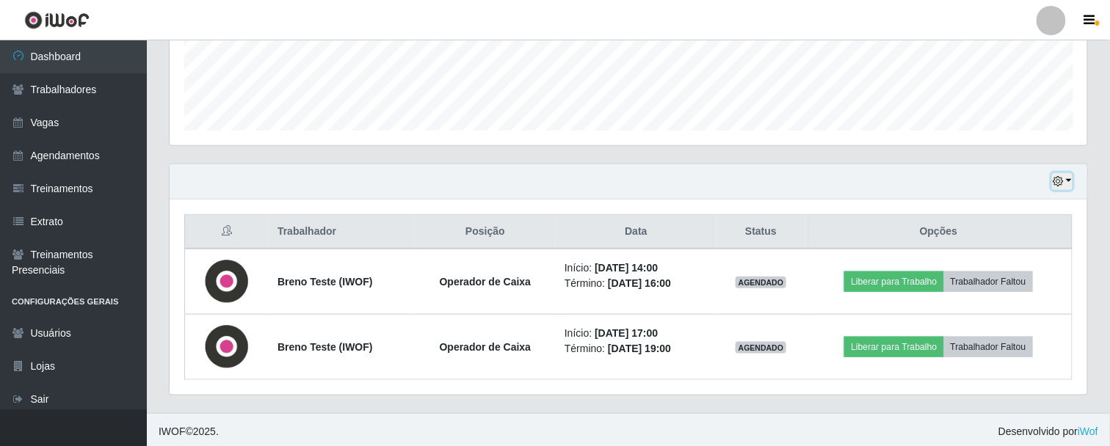
click at [1067, 181] on button "button" at bounding box center [1062, 181] width 21 height 17
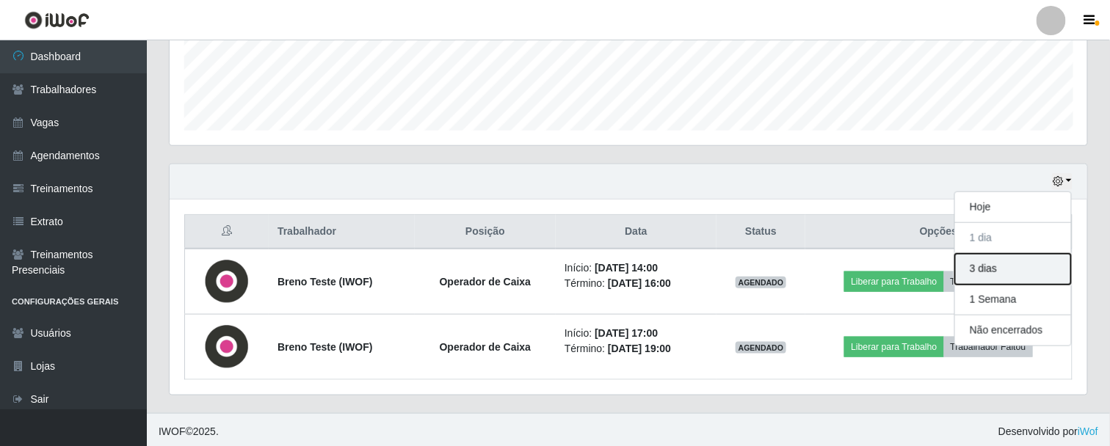
click at [985, 267] on button "3 dias" at bounding box center [1013, 269] width 116 height 31
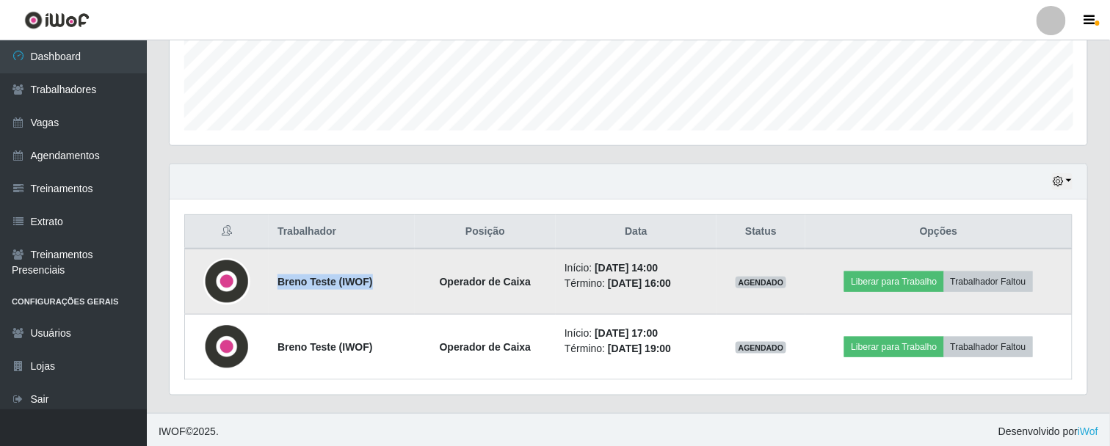
drag, startPoint x: 277, startPoint y: 278, endPoint x: 395, endPoint y: 289, distance: 118.7
click at [395, 289] on td "Breno Teste (IWOF)" at bounding box center [342, 282] width 146 height 66
drag, startPoint x: 581, startPoint y: 266, endPoint x: 596, endPoint y: 267, distance: 14.7
click at [596, 267] on li "Início: [DATE] 14:00" at bounding box center [636, 268] width 143 height 15
drag, startPoint x: 573, startPoint y: 267, endPoint x: 683, endPoint y: 291, distance: 112.8
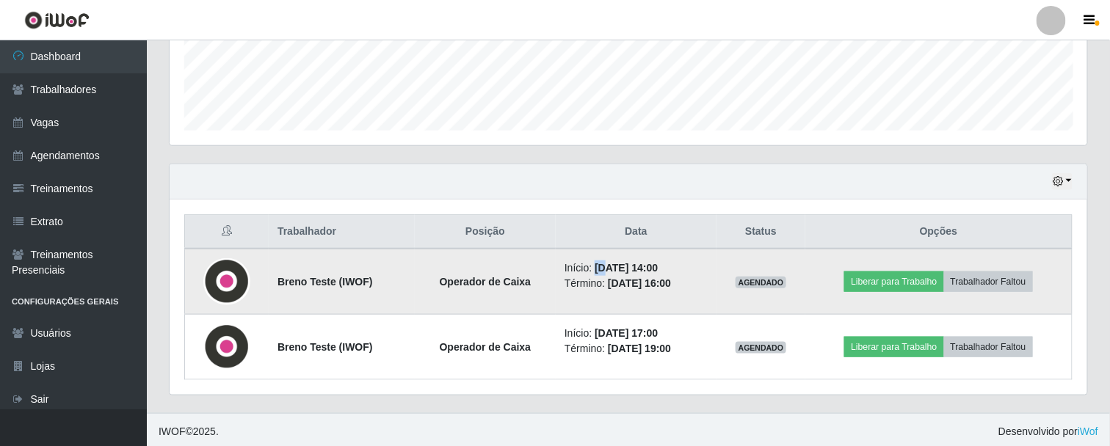
click at [683, 291] on td "Início: [DATE] 14:00 Término: [DATE] 16:00" at bounding box center [636, 282] width 161 height 66
click at [671, 278] on time "[DATE] 16:00" at bounding box center [639, 284] width 63 height 12
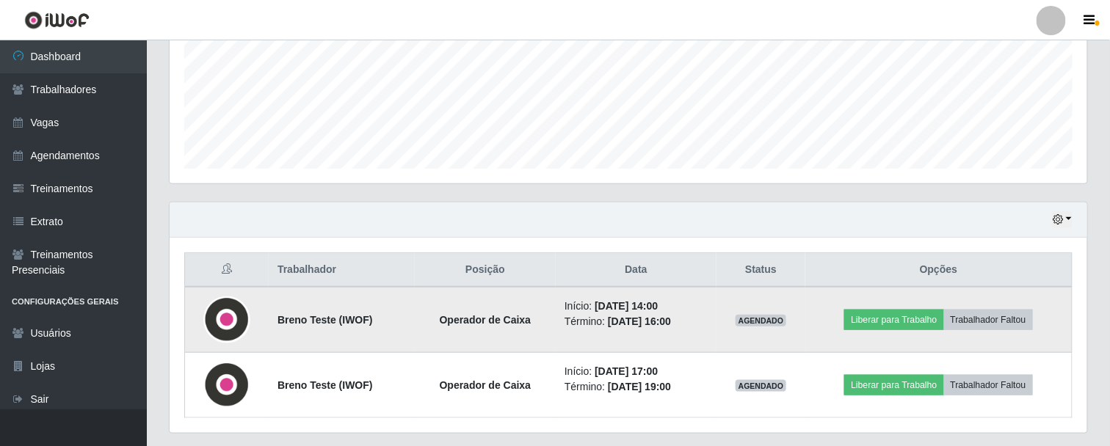
scroll to position [304, 918]
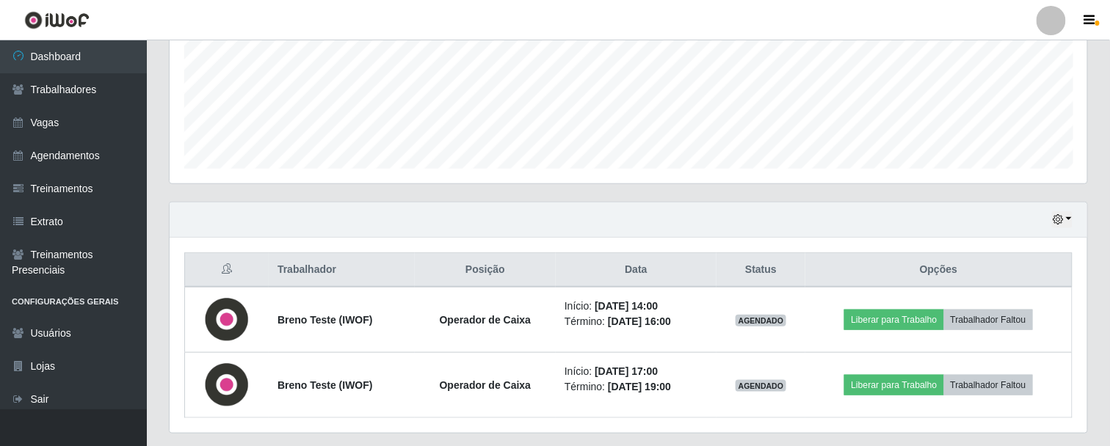
click at [1051, 24] on div at bounding box center [1051, 20] width 29 height 29
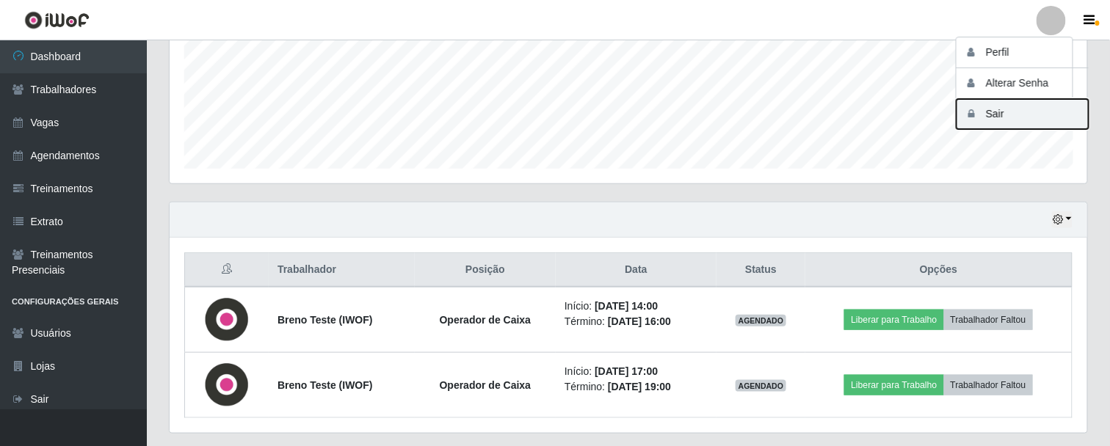
click at [1004, 110] on button "Sair" at bounding box center [1023, 114] width 132 height 30
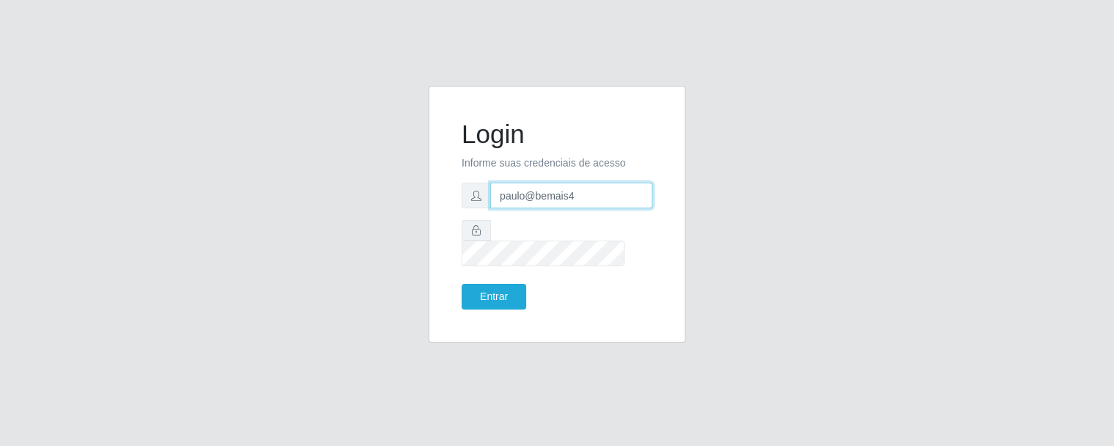
drag, startPoint x: 581, startPoint y: 211, endPoint x: 485, endPoint y: 214, distance: 95.5
click at [485, 209] on div "paulo@bemais4" at bounding box center [557, 196] width 191 height 26
type input "juliomarques@empresateste"
click at [482, 291] on button "Entrar" at bounding box center [494, 297] width 65 height 26
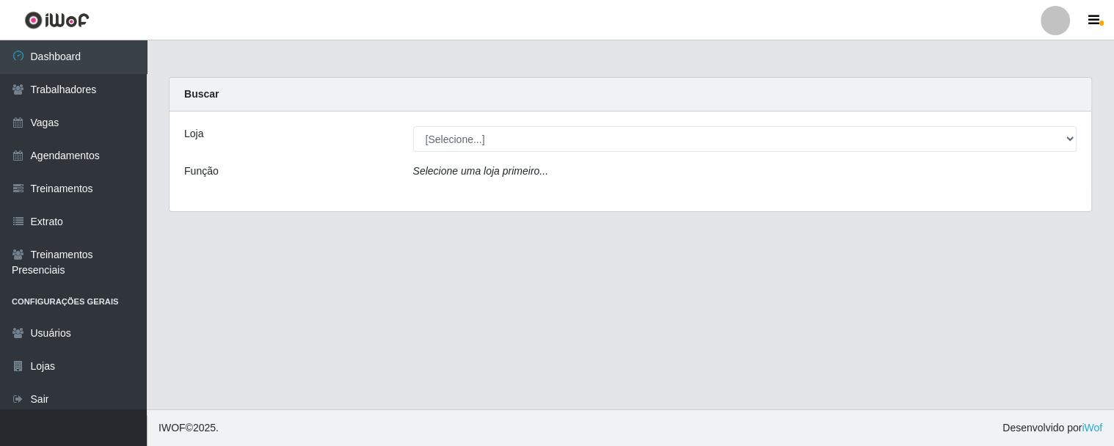
click at [1063, 18] on div at bounding box center [1055, 20] width 29 height 29
click at [1029, 54] on button "Perfil" at bounding box center [1027, 52] width 132 height 31
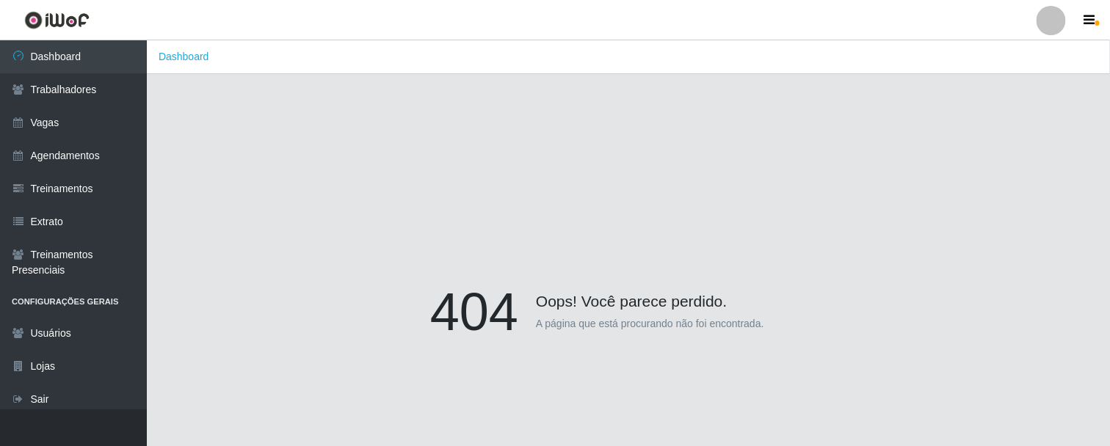
click at [1045, 23] on div at bounding box center [1051, 20] width 29 height 29
click at [991, 112] on button "Sair" at bounding box center [1023, 114] width 132 height 30
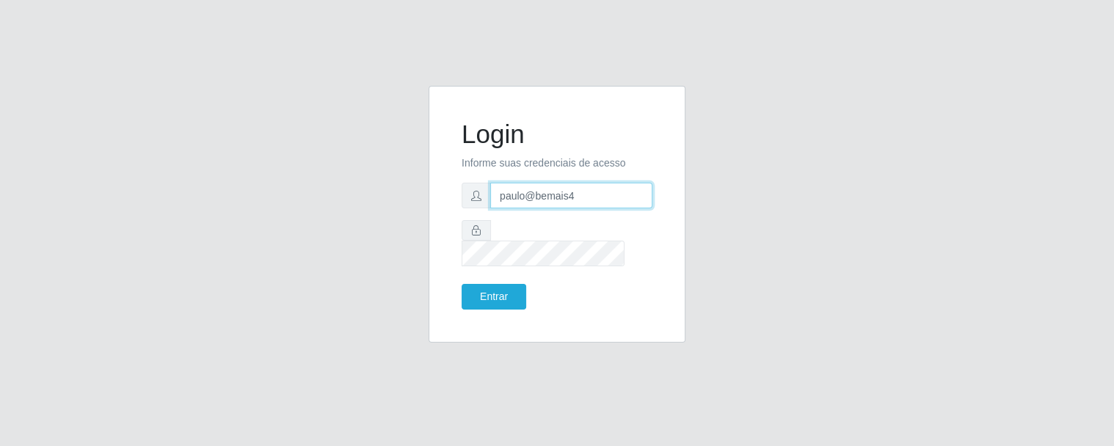
drag, startPoint x: 586, startPoint y: 206, endPoint x: 472, endPoint y: 203, distance: 113.9
click at [472, 203] on div "paulo@bemais4" at bounding box center [557, 196] width 191 height 26
click at [463, 206] on span at bounding box center [476, 196] width 29 height 26
click at [396, 122] on div "Login Informe suas credenciais de acesso paulo@bemais4 Entrar" at bounding box center [557, 223] width 837 height 275
drag, startPoint x: 581, startPoint y: 206, endPoint x: 482, endPoint y: 209, distance: 99.2
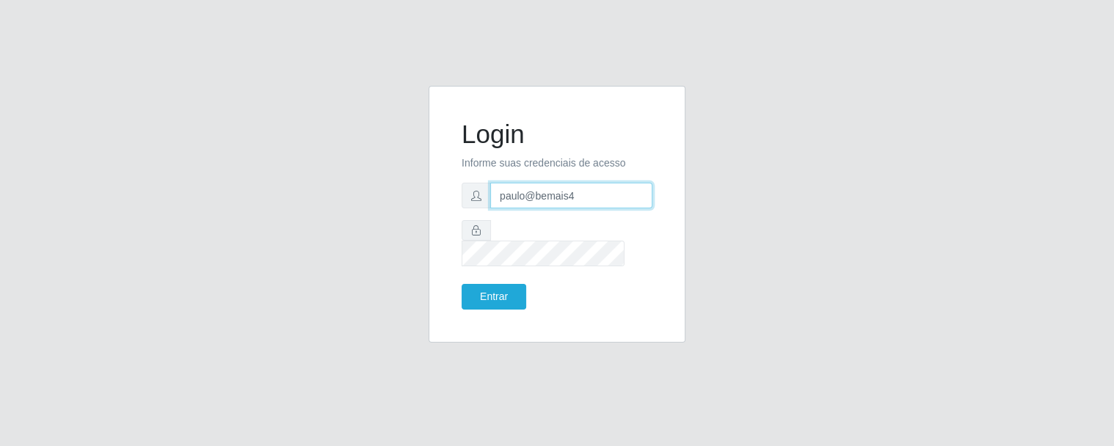
click at [479, 209] on div "paulo@bemais4" at bounding box center [557, 196] width 191 height 26
type input "juliomarques@empresateste"
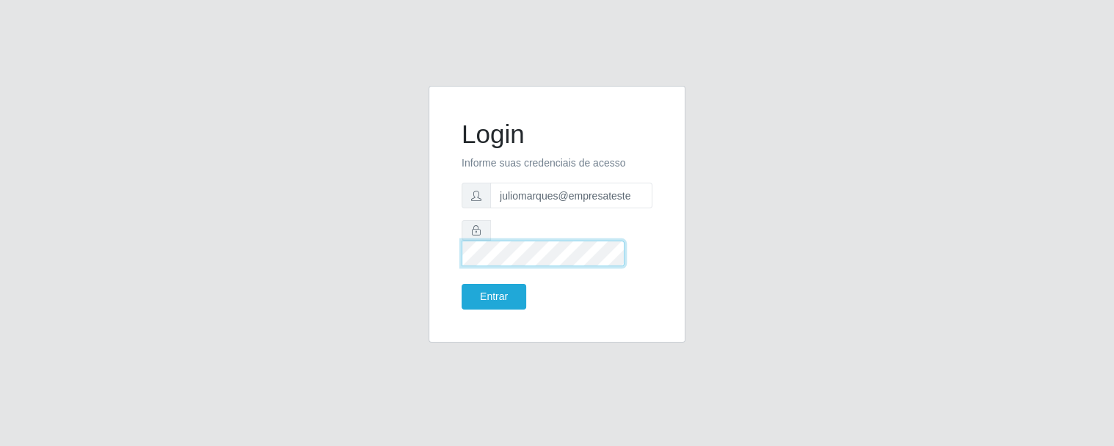
click at [470, 236] on div at bounding box center [557, 243] width 191 height 46
click at [495, 297] on button "Entrar" at bounding box center [494, 297] width 65 height 26
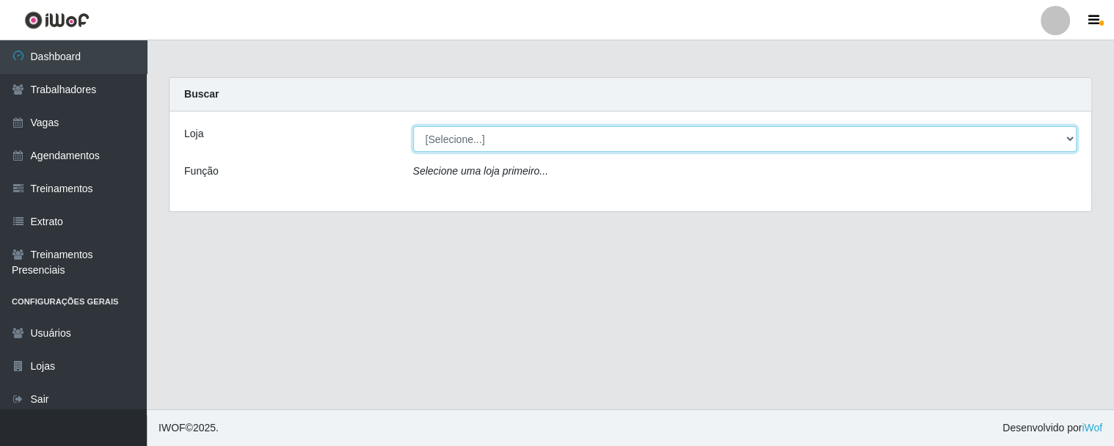
click at [1072, 138] on select "[Selecione...] iWof Loja 1 iWof Loja 2 iWof Loja 3" at bounding box center [745, 139] width 664 height 26
select select "114"
click at [413, 126] on select "[Selecione...] iWof Loja 1 iWof Loja 2 iWof Loja 3" at bounding box center [745, 139] width 664 height 26
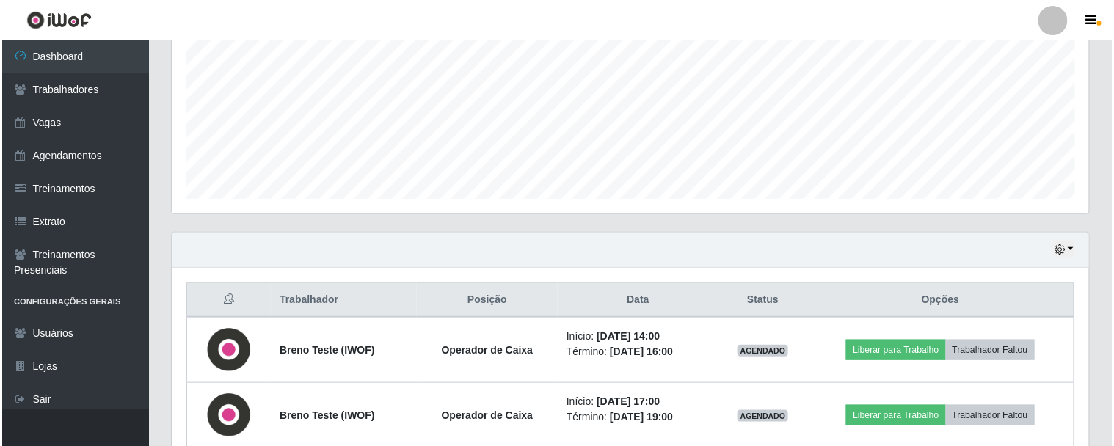
scroll to position [394, 0]
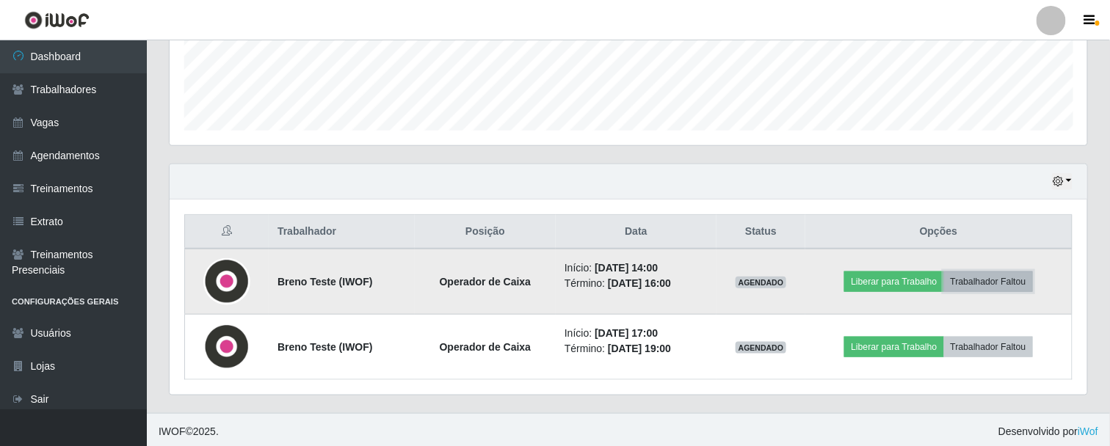
click at [989, 283] on button "Trabalhador Faltou" at bounding box center [988, 282] width 89 height 21
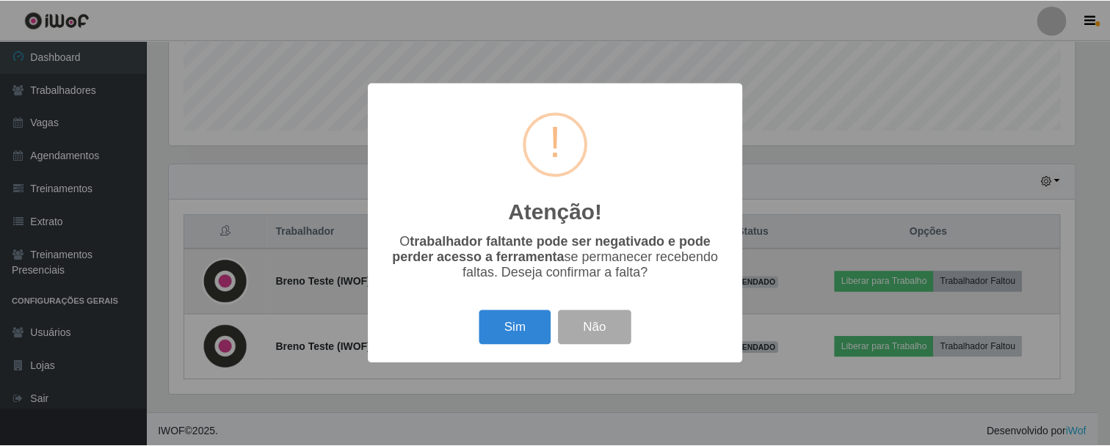
scroll to position [304, 910]
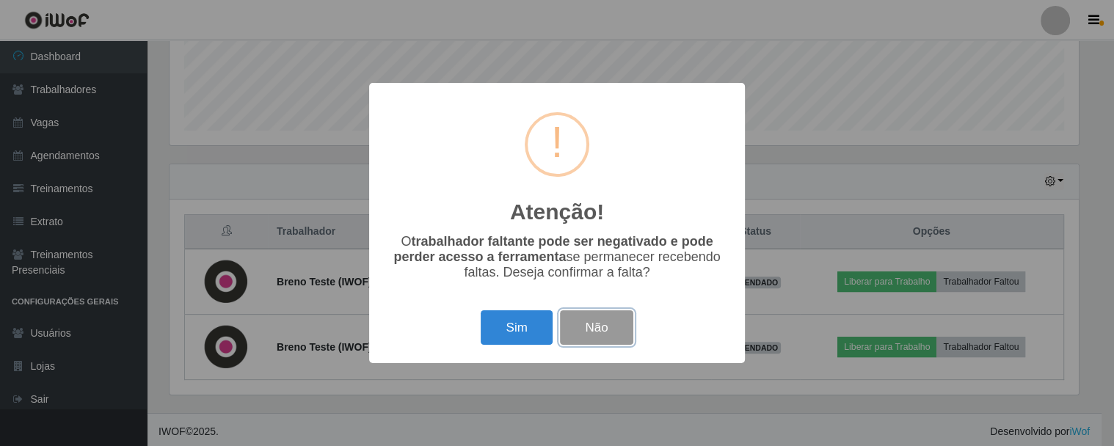
click at [598, 321] on button "Não" at bounding box center [596, 328] width 73 height 35
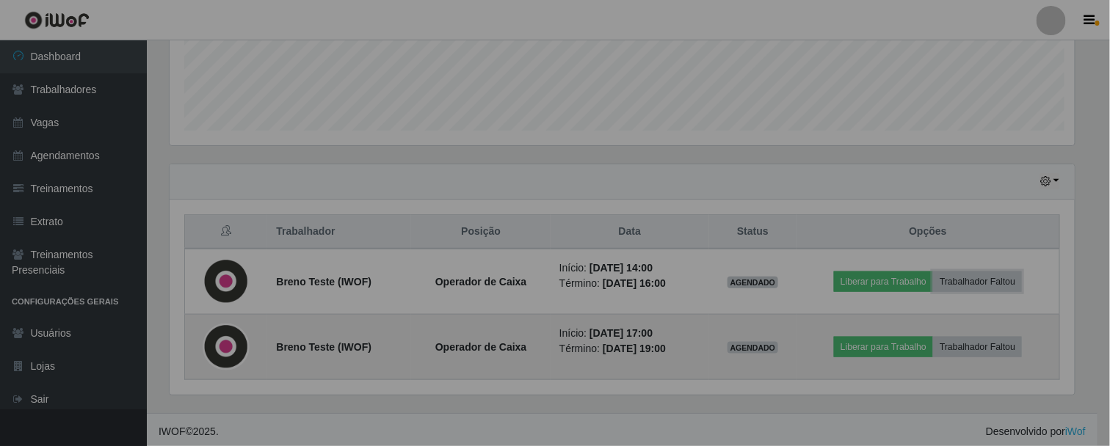
scroll to position [304, 918]
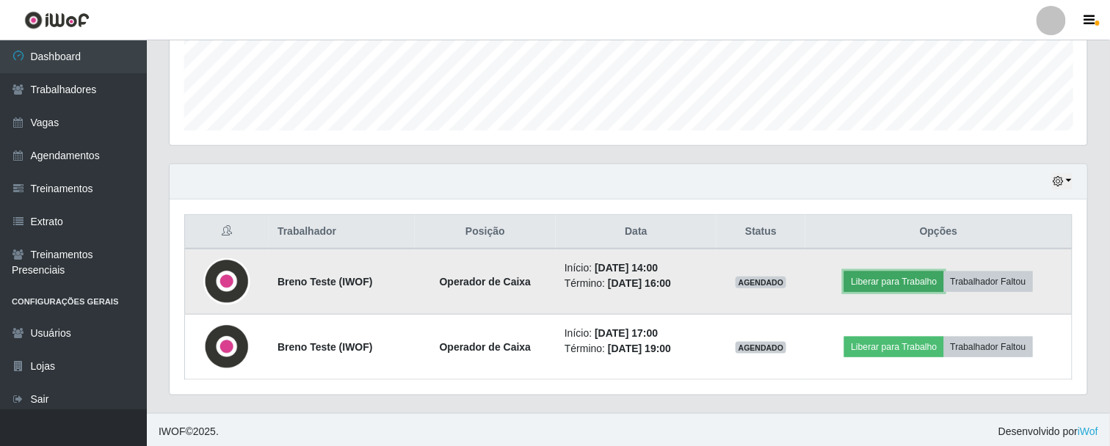
click at [909, 280] on button "Liberar para Trabalho" at bounding box center [893, 282] width 99 height 21
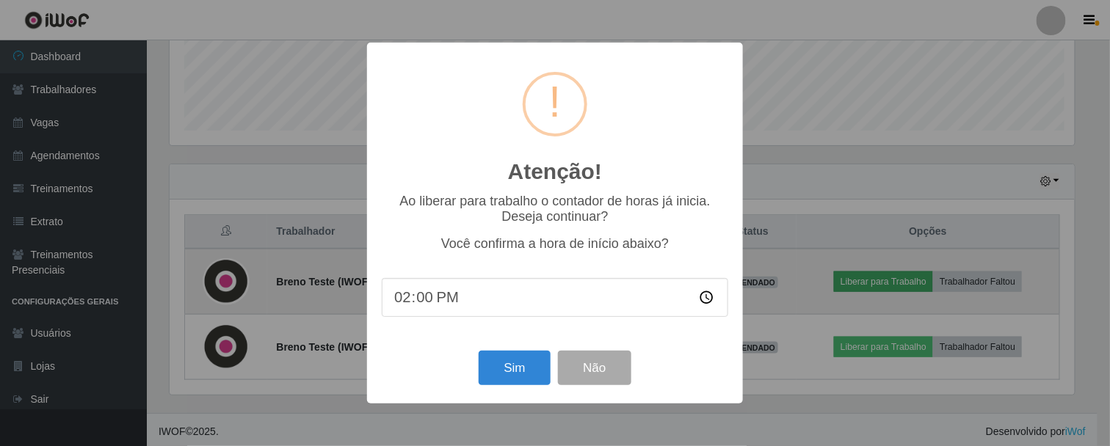
scroll to position [304, 910]
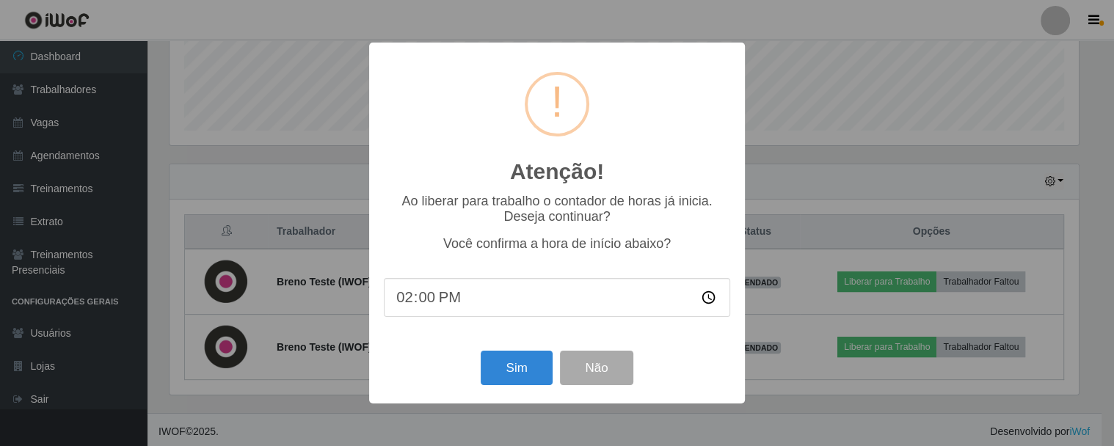
click at [429, 297] on input "14:00" at bounding box center [557, 297] width 347 height 39
type input "14:15"
click at [598, 360] on button "Não" at bounding box center [596, 368] width 73 height 35
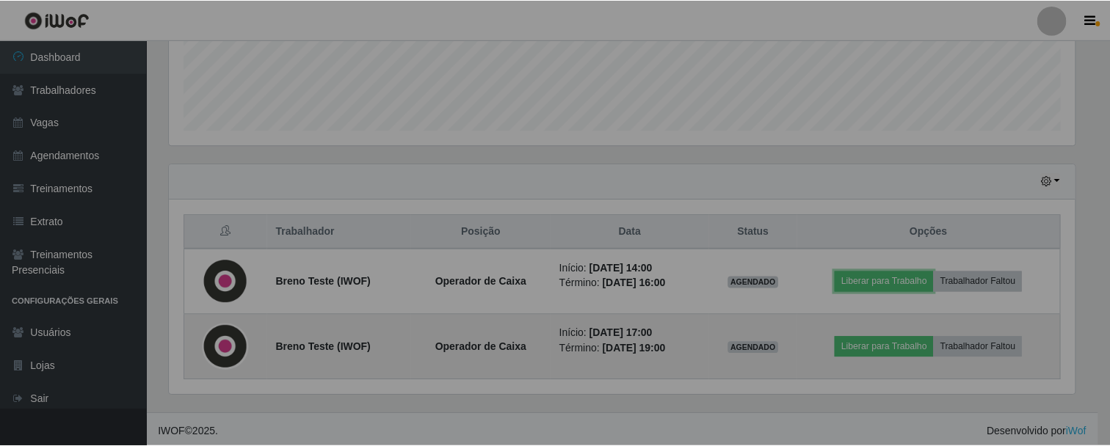
scroll to position [304, 918]
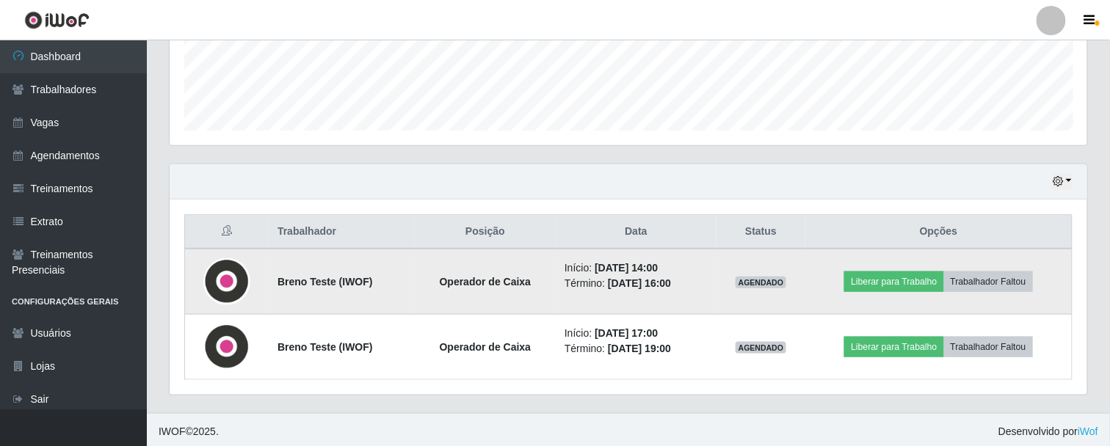
drag, startPoint x: 656, startPoint y: 283, endPoint x: 681, endPoint y: 279, distance: 26.0
click at [671, 279] on time "[DATE] 16:00" at bounding box center [639, 284] width 63 height 12
click at [871, 278] on button "Liberar para Trabalho" at bounding box center [893, 282] width 99 height 21
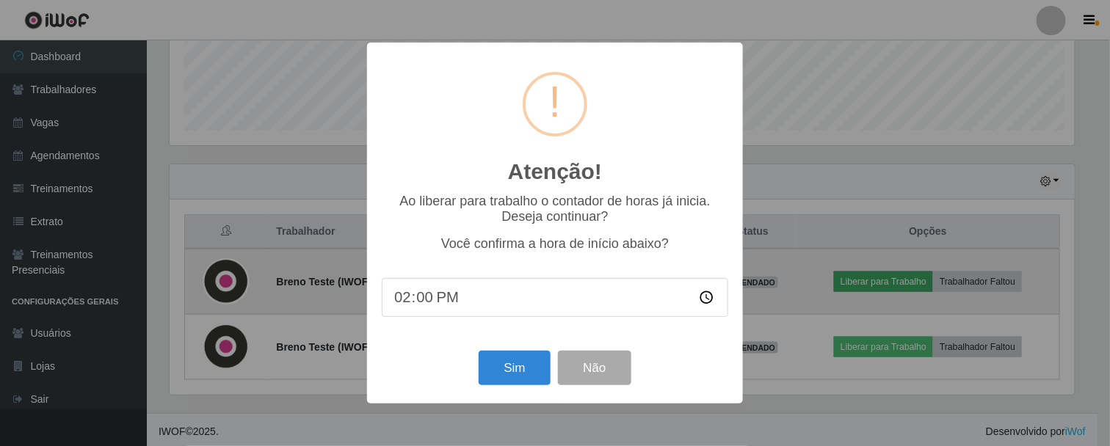
scroll to position [304, 910]
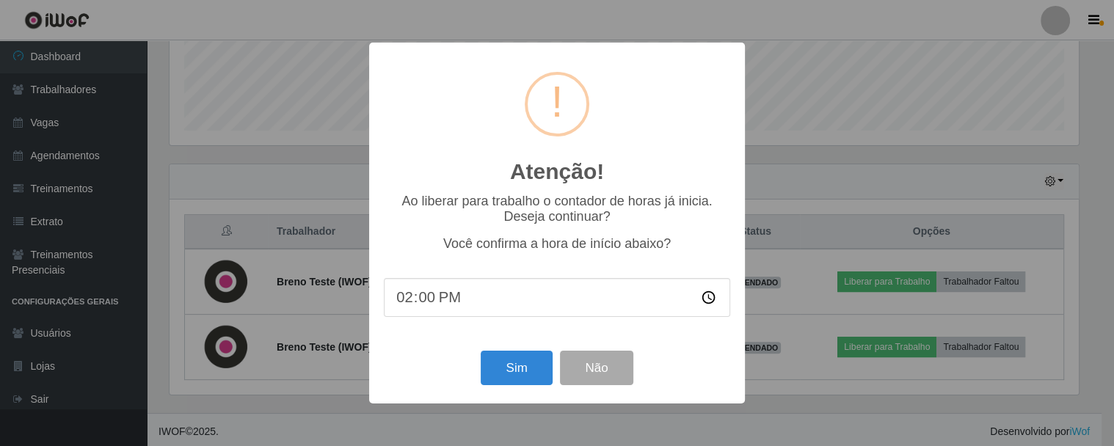
click at [423, 297] on input "14:00" at bounding box center [557, 297] width 347 height 39
click at [527, 366] on button "Sim" at bounding box center [516, 368] width 71 height 35
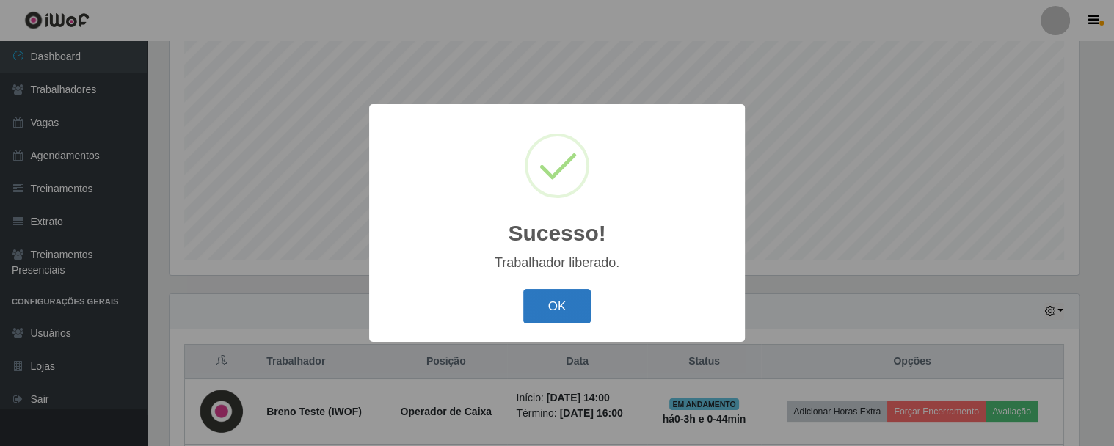
click at [563, 316] on button "OK" at bounding box center [557, 306] width 68 height 35
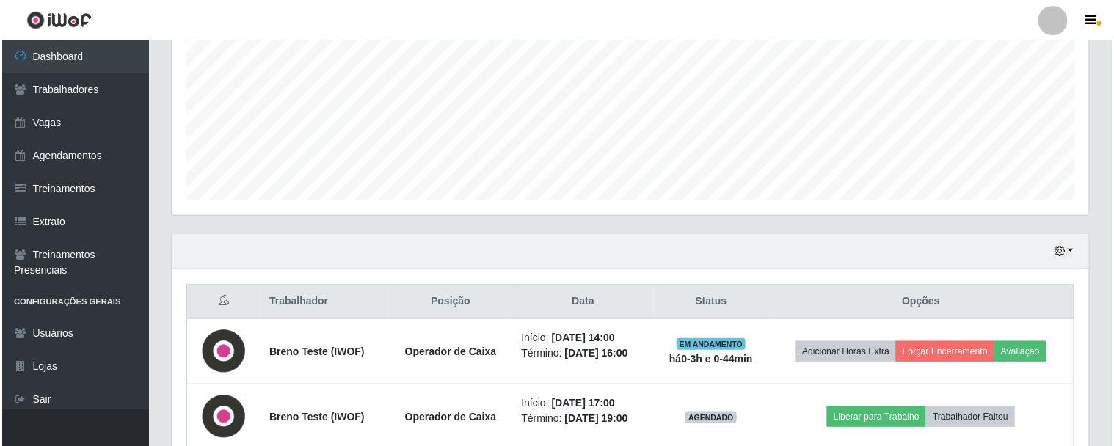
scroll to position [346, 0]
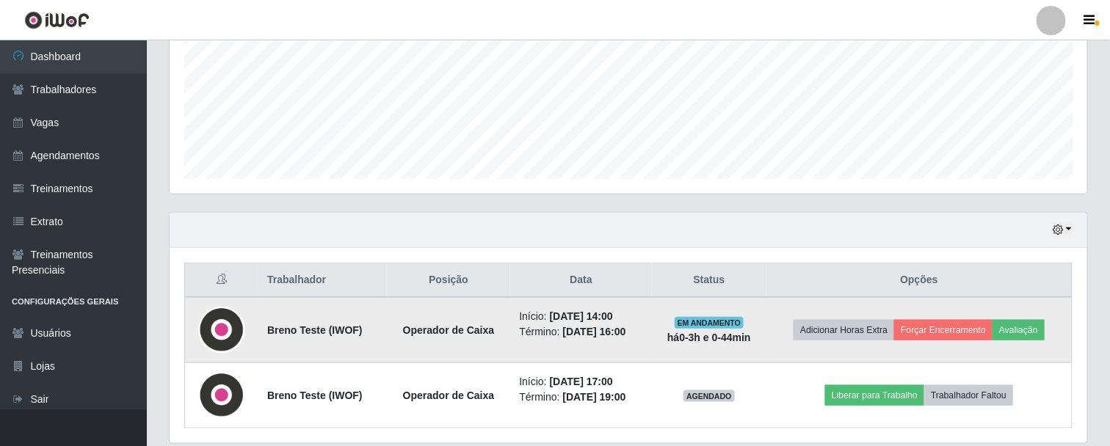
drag, startPoint x: 674, startPoint y: 336, endPoint x: 775, endPoint y: 340, distance: 101.4
click at [766, 340] on td "EM ANDAMENTO há 0-3 h e 0-44 min" at bounding box center [709, 330] width 115 height 66
drag, startPoint x: 598, startPoint y: 310, endPoint x: 611, endPoint y: 313, distance: 13.7
click at [611, 313] on time "[DATE] 14:00" at bounding box center [581, 317] width 63 height 12
drag, startPoint x: 611, startPoint y: 333, endPoint x: 640, endPoint y: 338, distance: 29.8
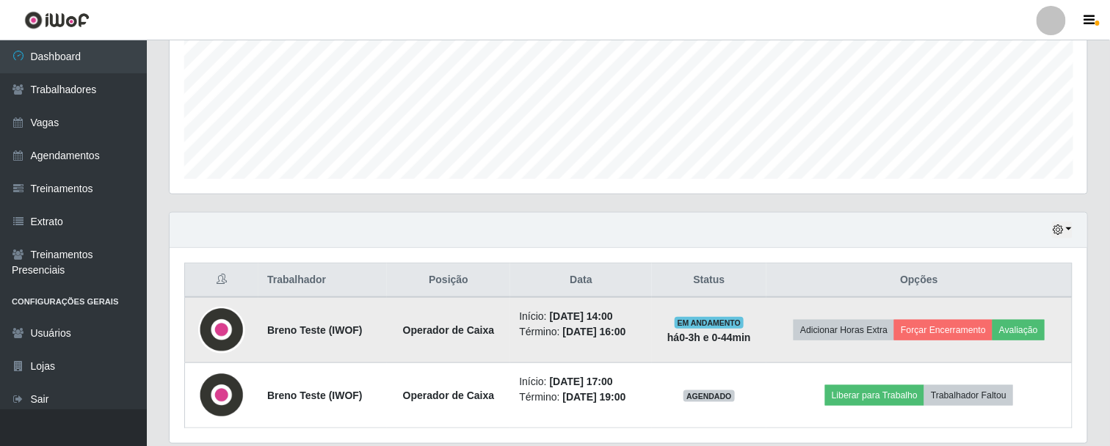
click at [640, 338] on td "Início: [DATE] 14:00 Término: [DATE] 16:00" at bounding box center [580, 330] width 141 height 66
click at [766, 331] on td "EM ANDAMENTO há 0-3 h e 0-44 min" at bounding box center [709, 330] width 115 height 66
click at [1036, 327] on button "Avaliação" at bounding box center [1019, 330] width 52 height 21
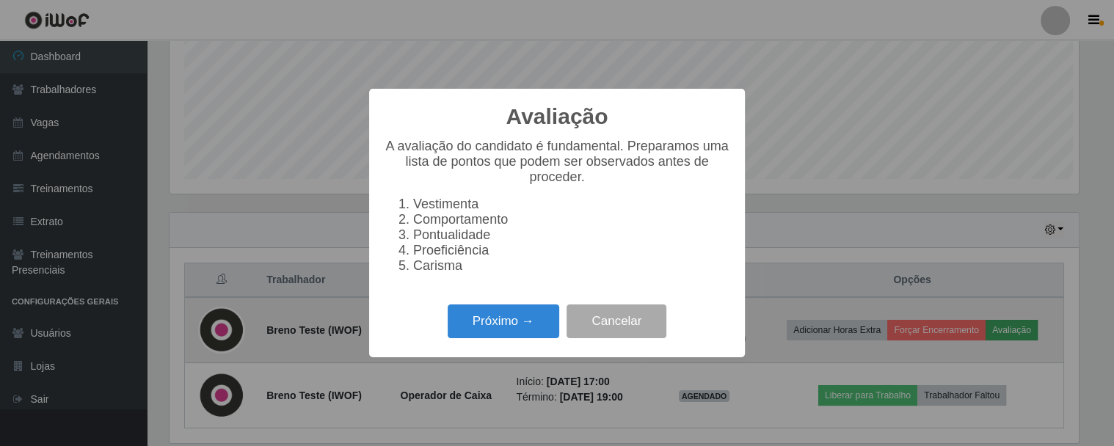
scroll to position [304, 910]
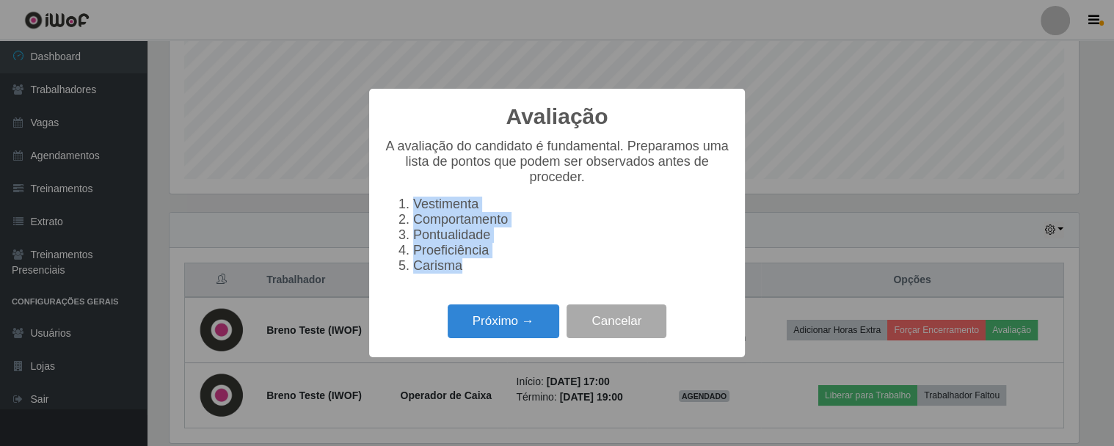
drag, startPoint x: 472, startPoint y: 280, endPoint x: 398, endPoint y: 200, distance: 109.1
click at [398, 200] on ol "Vestimenta Comportamento Pontualidade Proeficiência Carisma" at bounding box center [557, 235] width 347 height 77
click at [452, 210] on li "Vestimenta" at bounding box center [571, 204] width 317 height 15
click at [416, 206] on li "Vestimenta" at bounding box center [571, 204] width 317 height 15
drag, startPoint x: 408, startPoint y: 203, endPoint x: 468, endPoint y: 279, distance: 96.2
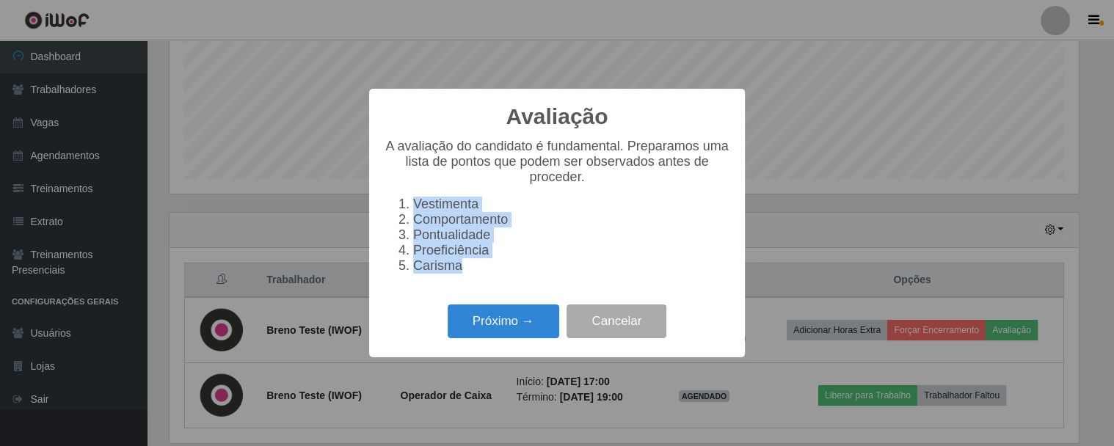
click at [468, 274] on ol "Vestimenta Comportamento Pontualidade Proeficiência Carisma" at bounding box center [557, 235] width 347 height 77
click at [518, 258] on li "Proeficiência" at bounding box center [571, 250] width 317 height 15
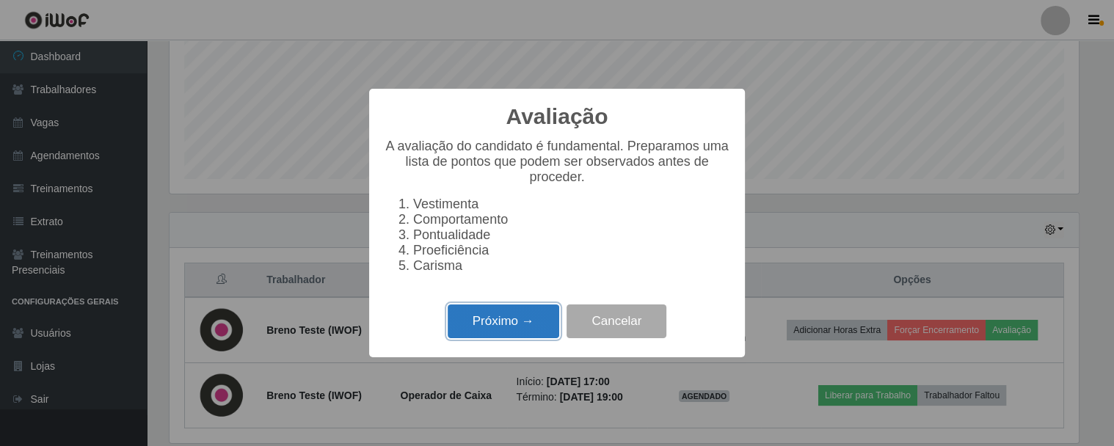
click at [521, 336] on button "Próximo →" at bounding box center [504, 322] width 112 height 35
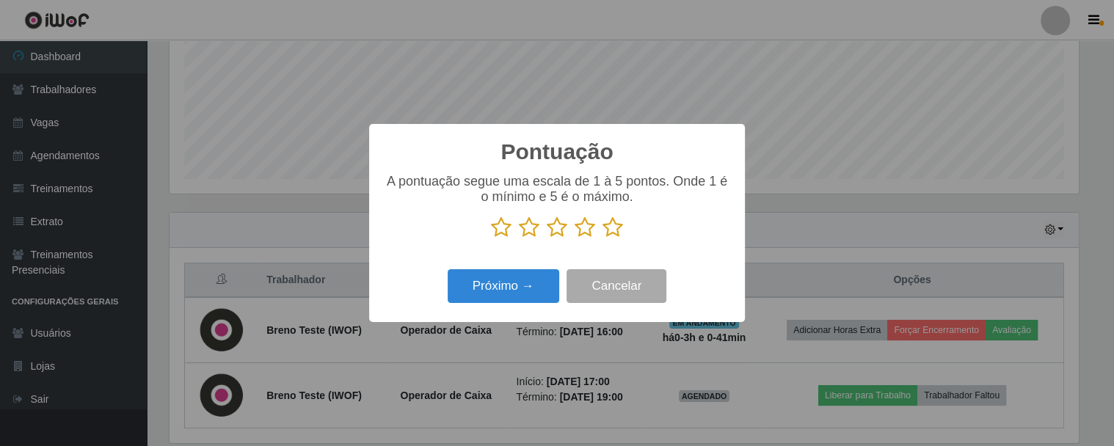
click at [504, 236] on icon at bounding box center [501, 228] width 21 height 22
click at [491, 239] on input "radio" at bounding box center [491, 239] width 0 height 0
click at [529, 225] on icon at bounding box center [529, 228] width 21 height 22
click at [519, 239] on input "radio" at bounding box center [519, 239] width 0 height 0
drag, startPoint x: 609, startPoint y: 230, endPoint x: 598, endPoint y: 231, distance: 11.8
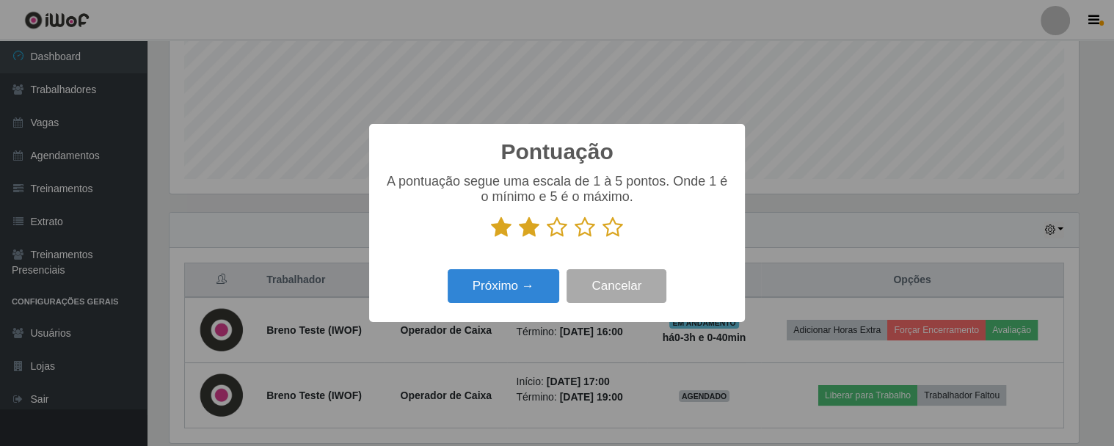
click at [606, 231] on icon at bounding box center [613, 228] width 21 height 22
click at [603, 239] on input "radio" at bounding box center [603, 239] width 0 height 0
drag, startPoint x: 532, startPoint y: 228, endPoint x: 530, endPoint y: 218, distance: 9.7
click at [532, 226] on icon at bounding box center [529, 228] width 21 height 22
click at [519, 239] on input "radio" at bounding box center [519, 239] width 0 height 0
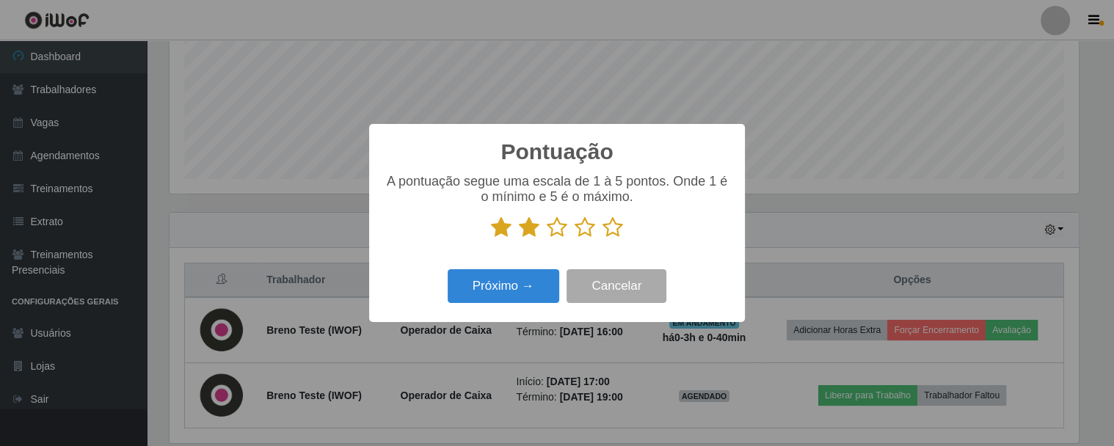
click at [552, 221] on icon at bounding box center [557, 228] width 21 height 22
click at [547, 239] on input "radio" at bounding box center [547, 239] width 0 height 0
click at [499, 221] on icon at bounding box center [501, 228] width 21 height 22
click at [491, 239] on input "radio" at bounding box center [491, 239] width 0 height 0
click at [559, 225] on icon at bounding box center [557, 228] width 21 height 22
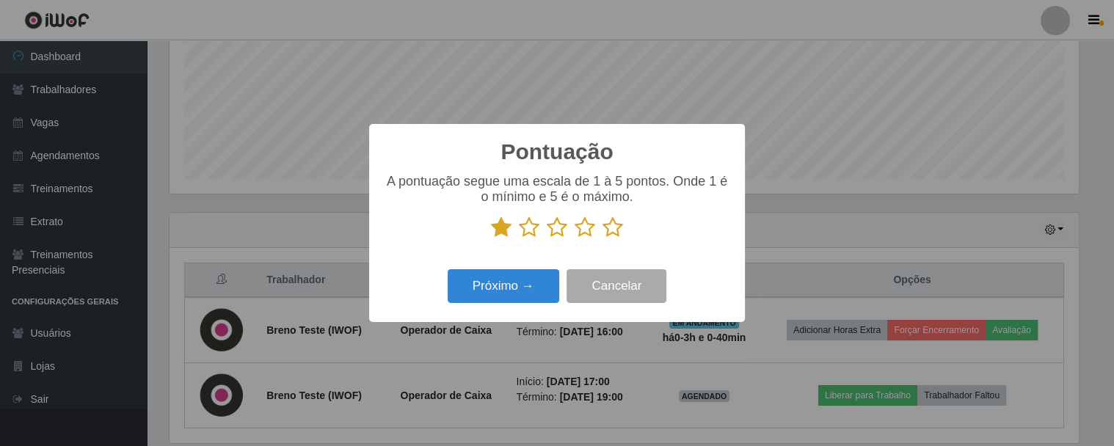
click at [547, 239] on input "radio" at bounding box center [547, 239] width 0 height 0
click at [517, 294] on button "Próximo →" at bounding box center [504, 286] width 112 height 35
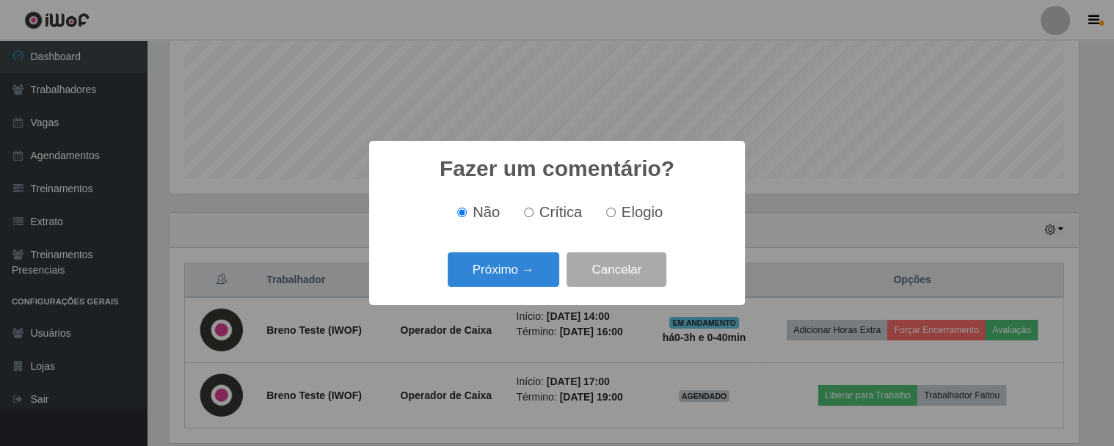
click at [551, 208] on span "Crítica" at bounding box center [561, 212] width 43 height 16
click at [534, 208] on input "Crítica" at bounding box center [529, 213] width 10 height 10
radio input "true"
click at [527, 277] on button "Próximo →" at bounding box center [504, 270] width 112 height 35
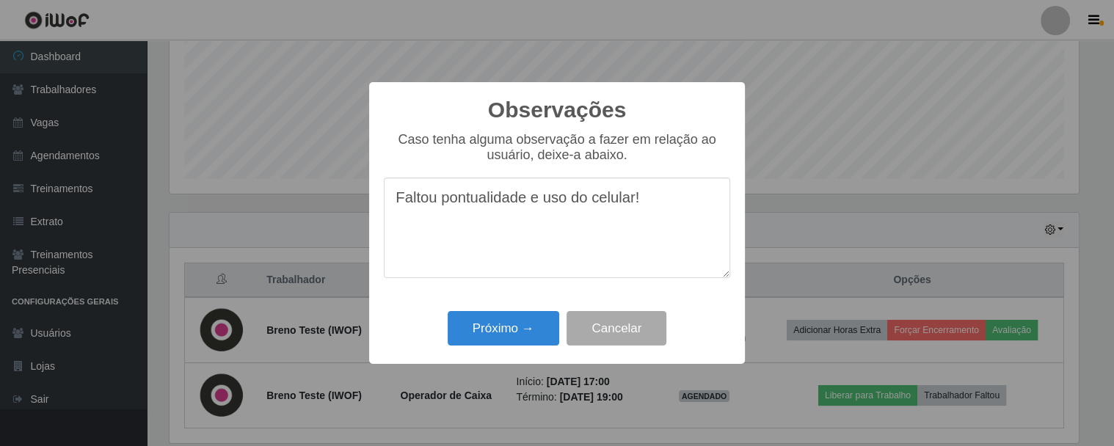
type textarea "Faltou pontualidade e uso do celular!"
click at [516, 326] on button "Próximo →" at bounding box center [504, 328] width 112 height 35
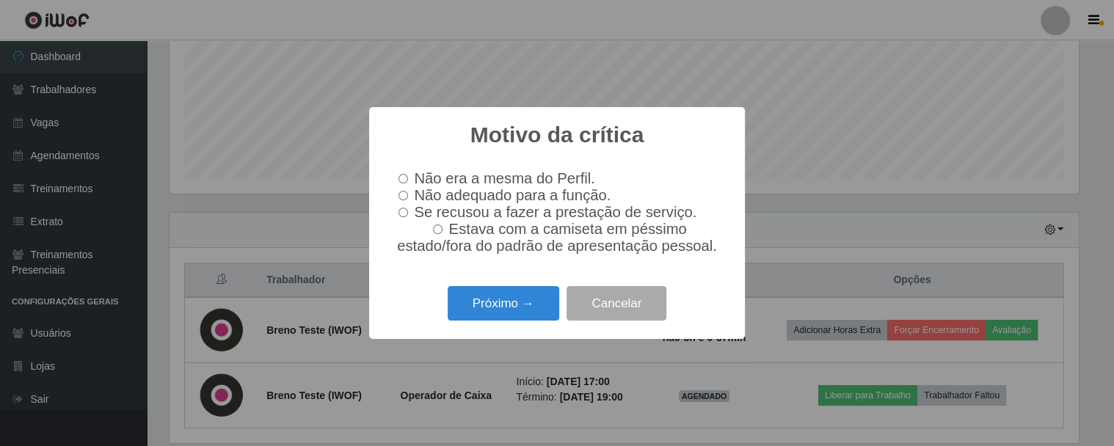
click at [498, 194] on span "Não adequado para a função." at bounding box center [512, 195] width 197 height 16
click at [408, 194] on input "Não adequado para a função." at bounding box center [404, 196] width 10 height 10
radio input "true"
click at [510, 305] on button "Próximo →" at bounding box center [504, 303] width 112 height 35
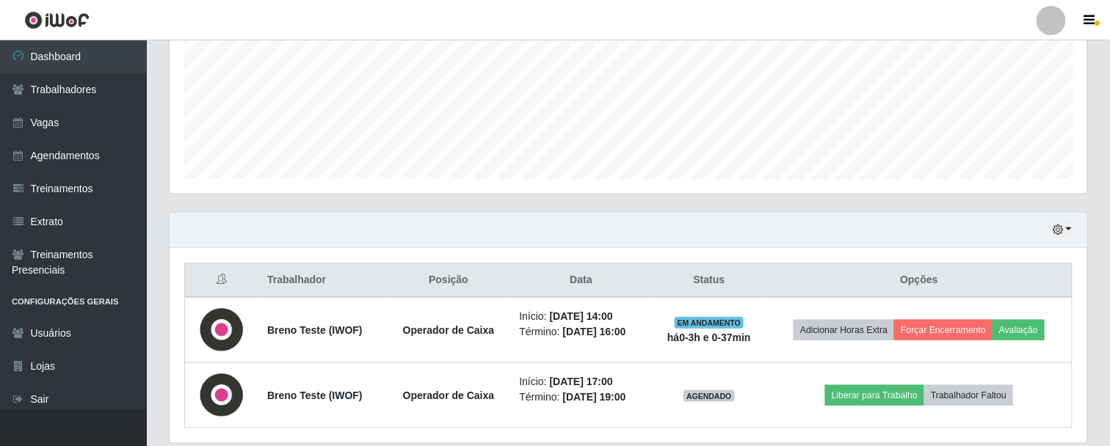
scroll to position [304, 918]
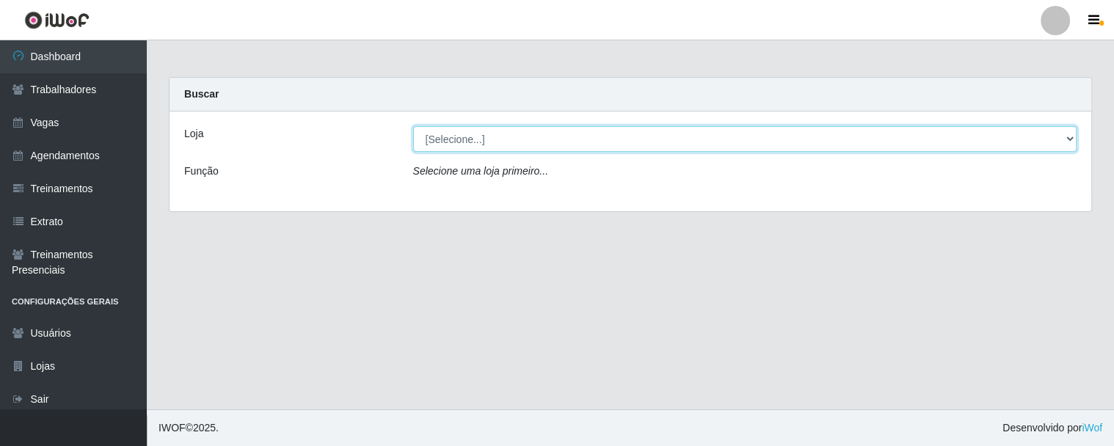
drag, startPoint x: 541, startPoint y: 134, endPoint x: 526, endPoint y: 148, distance: 21.3
click at [541, 134] on select "[Selecione...] iWof Loja 1 iWof Loja 2 iWof Loja 3" at bounding box center [745, 139] width 664 height 26
click at [471, 145] on select "[Selecione...] iWof Loja 1 iWof Loja 2 iWof Loja 3" at bounding box center [745, 139] width 664 height 26
select select "114"
click at [413, 126] on select "[Selecione...] iWof Loja 1 iWof Loja 2 iWof Loja 3" at bounding box center [745, 139] width 664 height 26
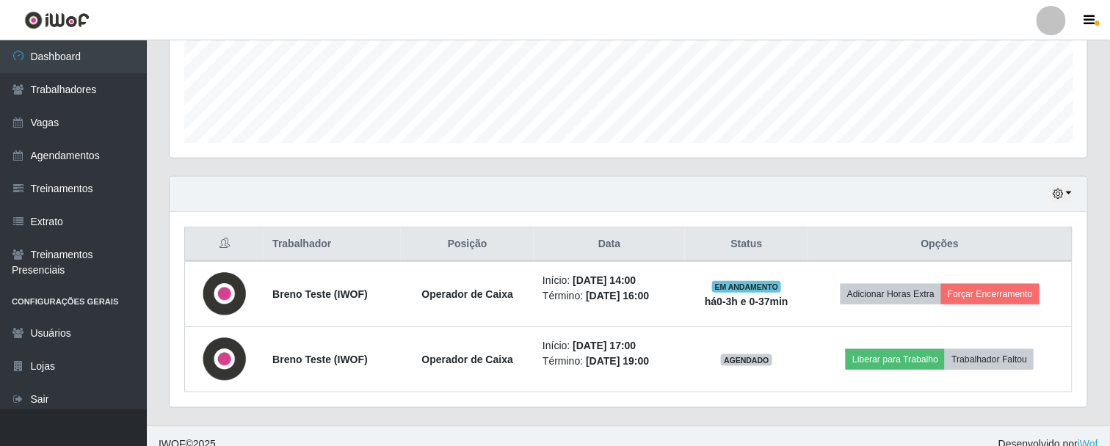
scroll to position [394, 0]
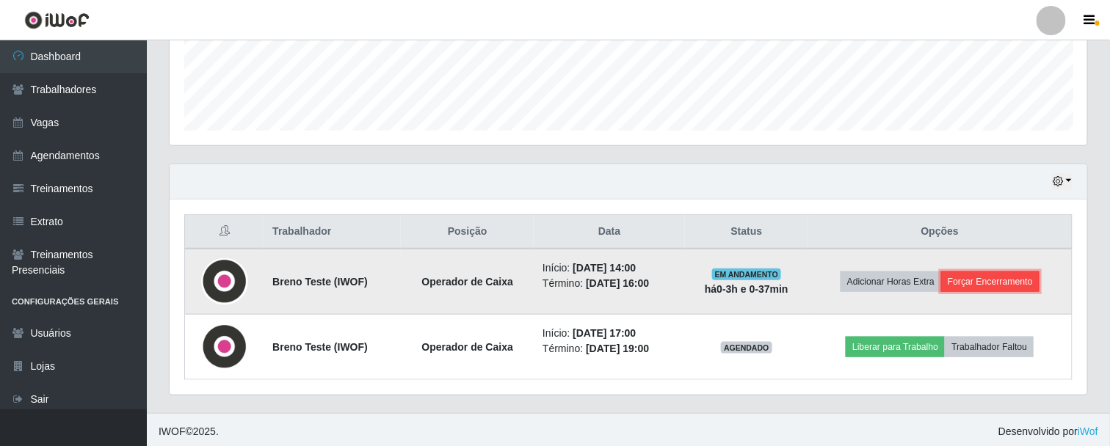
click at [998, 280] on button "Forçar Encerramento" at bounding box center [990, 282] width 98 height 21
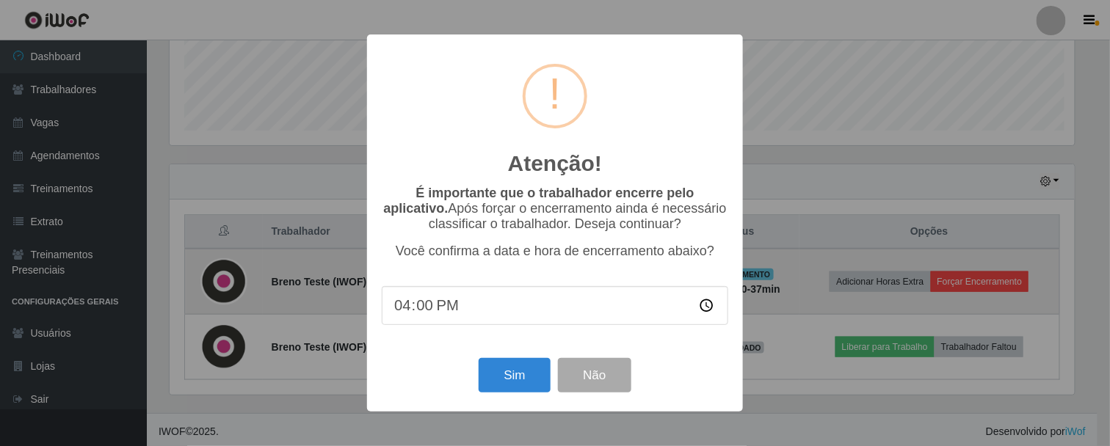
scroll to position [304, 910]
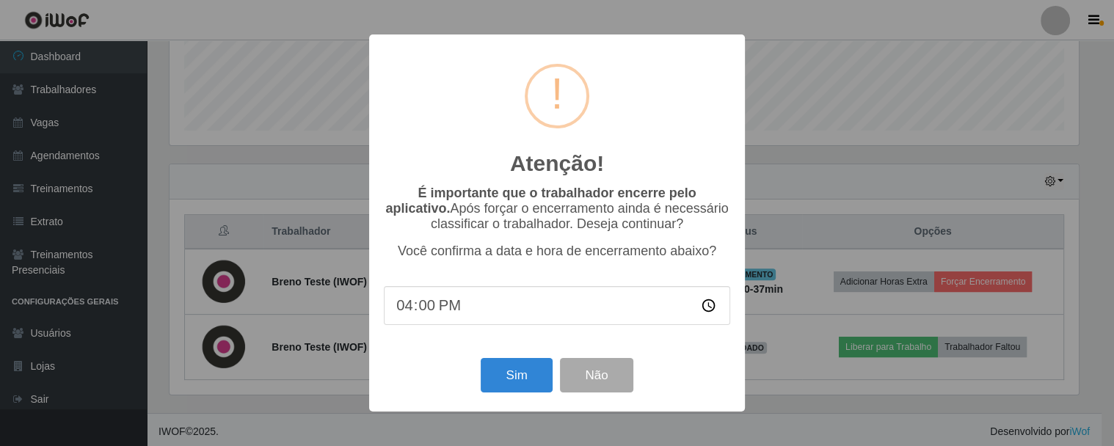
click at [435, 309] on input "16:00" at bounding box center [557, 305] width 347 height 39
click at [424, 312] on input "16:00" at bounding box center [557, 305] width 347 height 39
click at [426, 312] on input "16:15" at bounding box center [557, 305] width 347 height 39
type input "16:00"
click at [618, 382] on button "Não" at bounding box center [596, 375] width 73 height 35
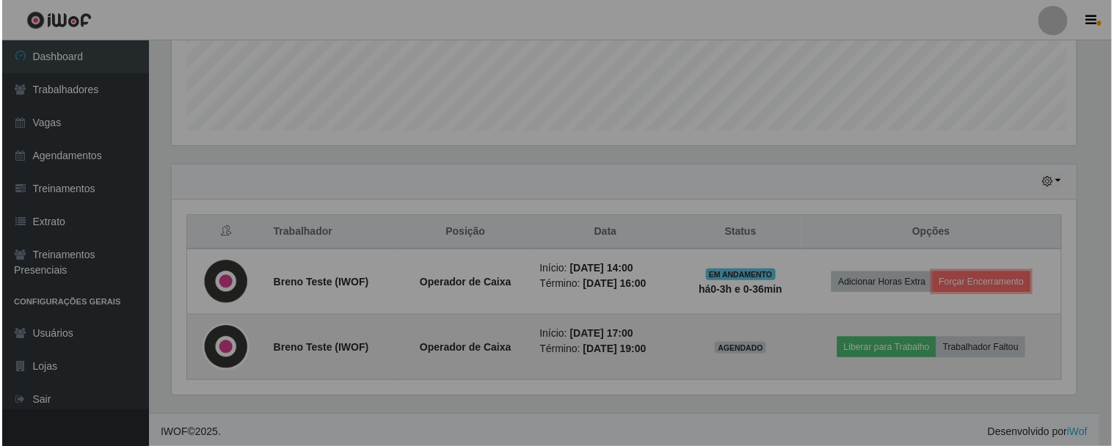
scroll to position [304, 918]
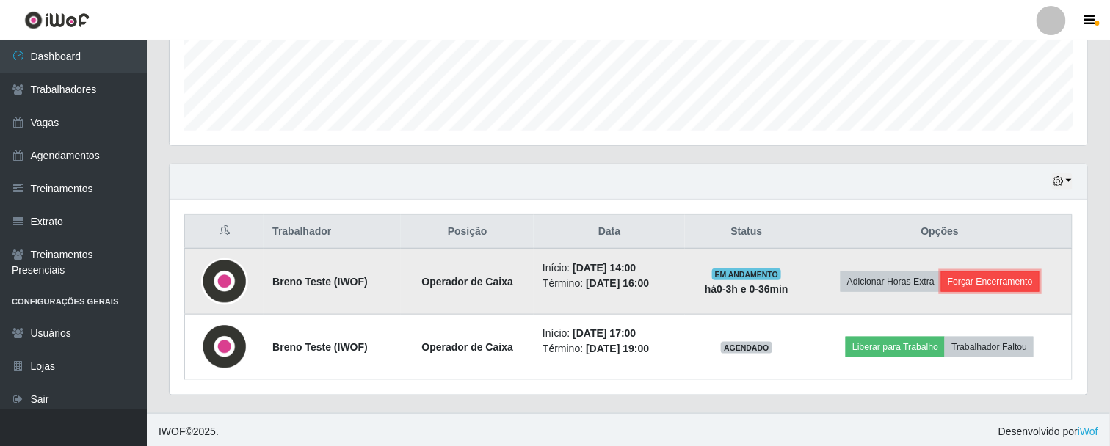
click at [979, 288] on button "Forçar Encerramento" at bounding box center [990, 282] width 98 height 21
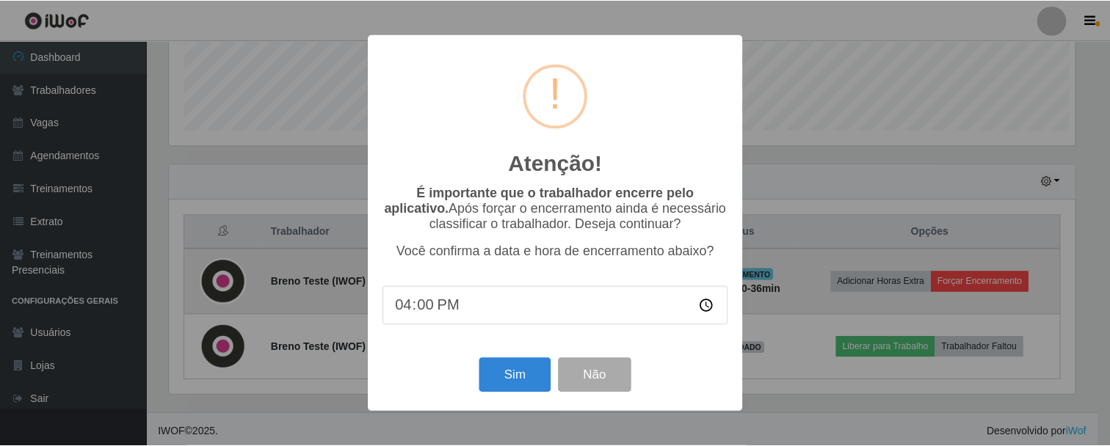
scroll to position [304, 910]
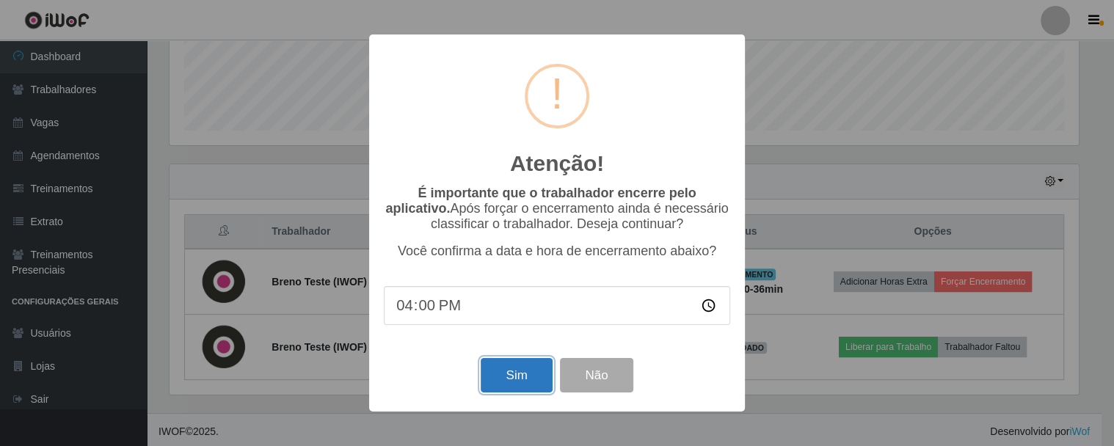
click at [510, 377] on button "Sim" at bounding box center [516, 375] width 71 height 35
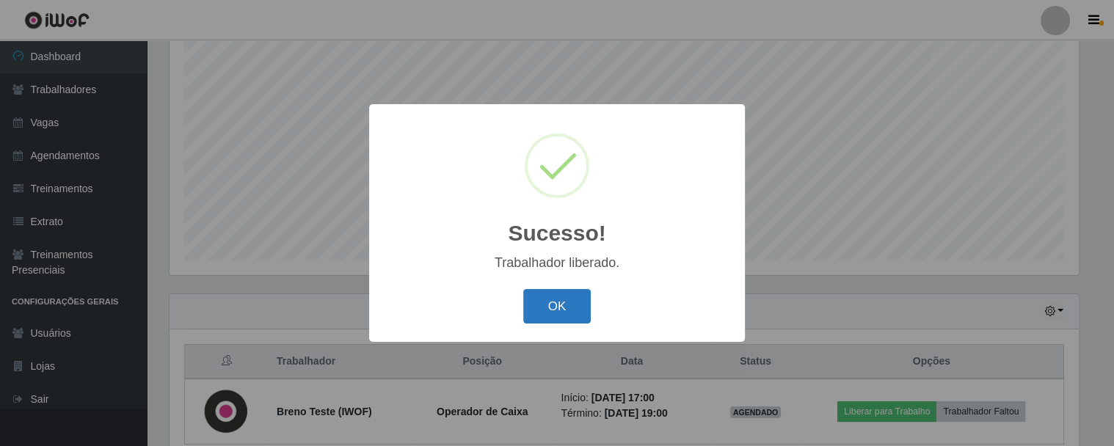
click at [541, 305] on button "OK" at bounding box center [557, 306] width 68 height 35
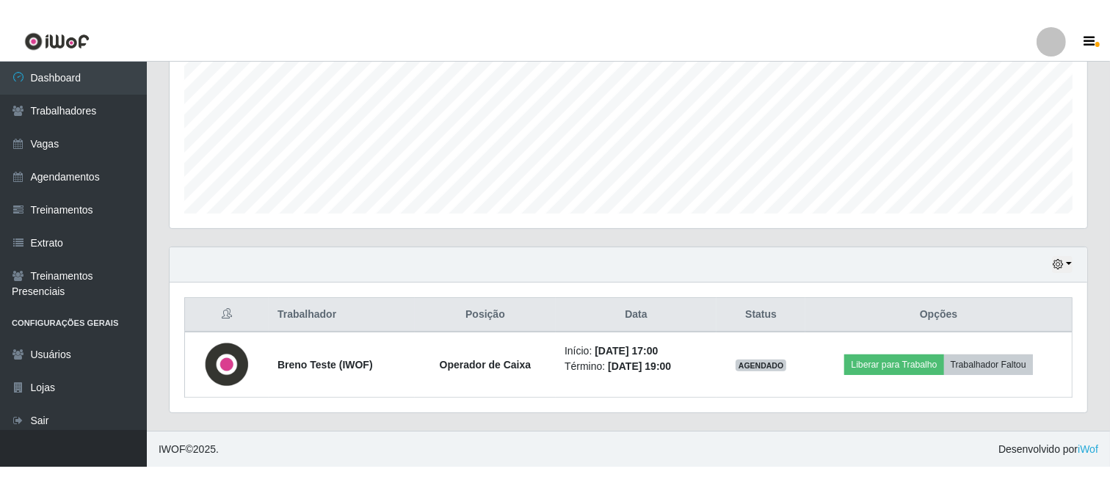
scroll to position [290, 0]
